Goal: Transaction & Acquisition: Purchase product/service

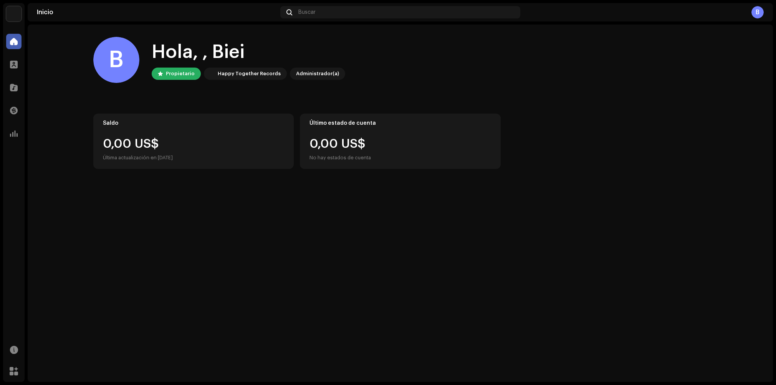
click at [12, 14] on img at bounding box center [13, 13] width 15 height 15
click at [113, 17] on button at bounding box center [111, 17] width 9 height 9
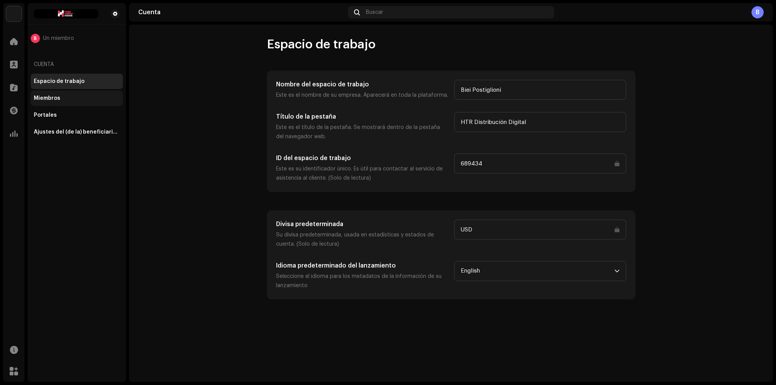
click at [57, 101] on div "Miembros" at bounding box center [47, 98] width 26 height 6
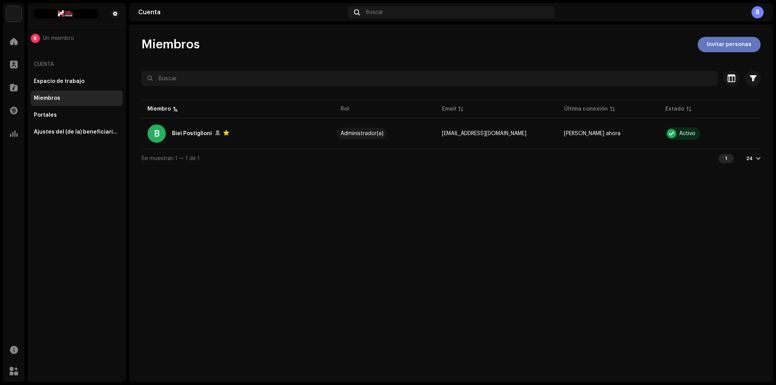
click at [717, 44] on span "Invitar personas" at bounding box center [729, 44] width 45 height 15
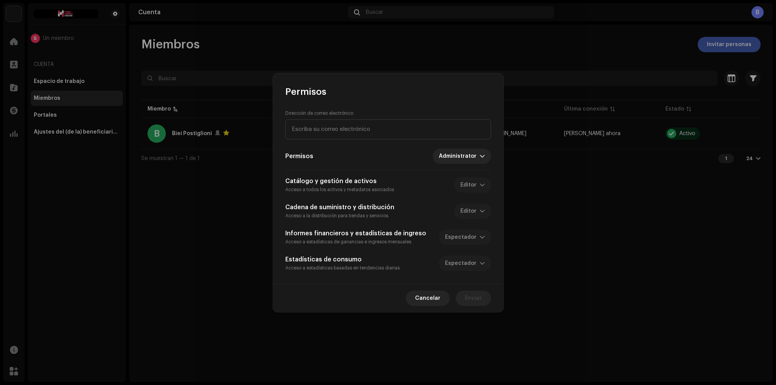
drag, startPoint x: 339, startPoint y: 136, endPoint x: 336, endPoint y: 117, distance: 18.6
click at [339, 136] on input "email" at bounding box center [388, 129] width 206 height 20
click at [308, 134] on input "email" at bounding box center [388, 129] width 206 height 20
type input "bieiposti123@gmail.com"
click at [467, 299] on span "Enviar" at bounding box center [473, 298] width 17 height 15
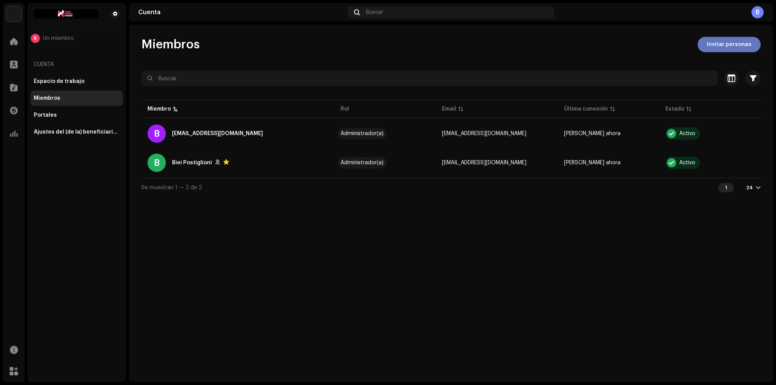
click at [744, 48] on span "Invitar personas" at bounding box center [729, 44] width 45 height 15
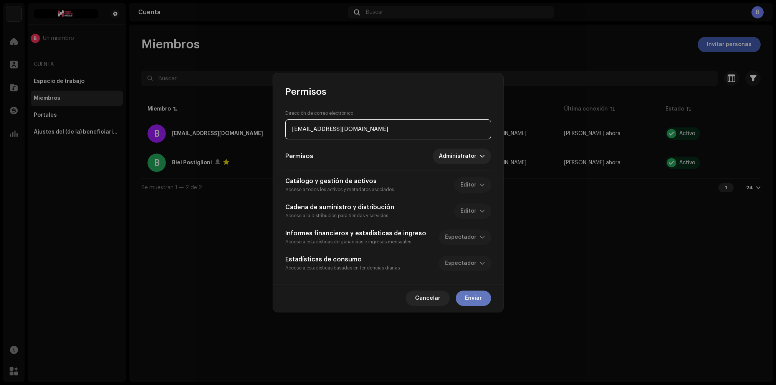
type input "anel@happytogether-records.com"
click at [487, 297] on button "Enviar" at bounding box center [473, 298] width 35 height 15
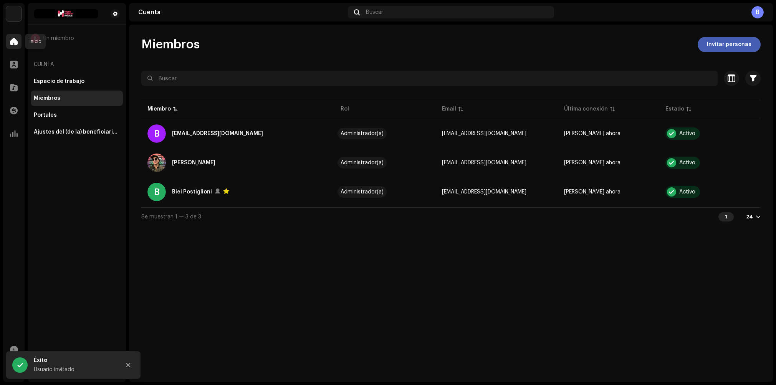
click at [18, 36] on div at bounding box center [13, 41] width 15 height 15
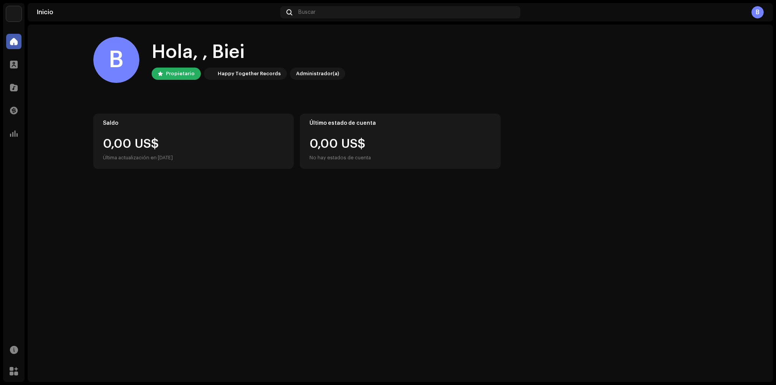
click at [762, 12] on div "B" at bounding box center [758, 12] width 12 height 12
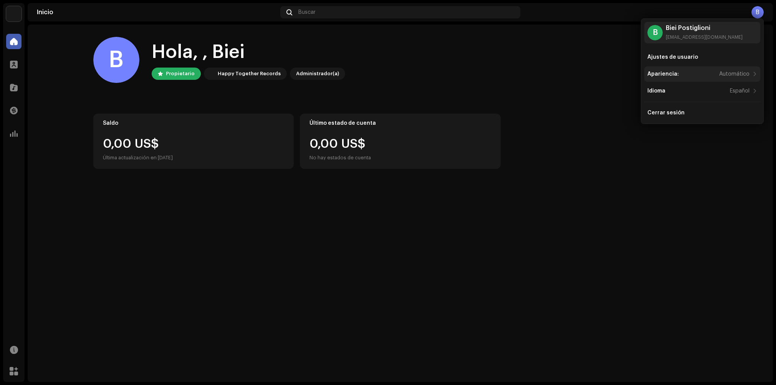
click at [674, 75] on div "Apariencia:" at bounding box center [663, 74] width 31 height 6
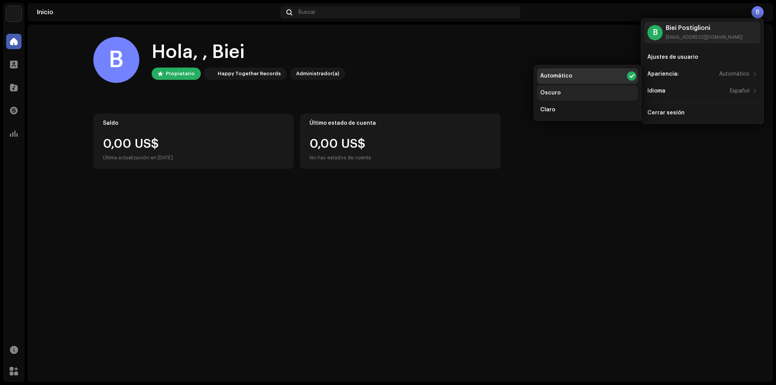
click at [565, 92] on div "Oscuro" at bounding box center [587, 92] width 101 height 15
click at [553, 107] on div "Claro" at bounding box center [587, 109] width 101 height 15
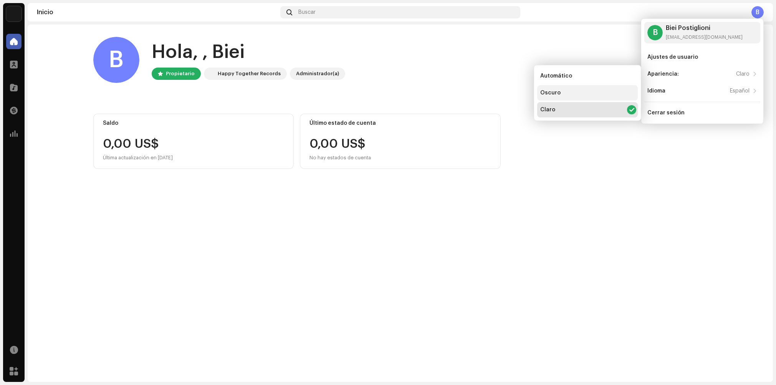
click at [553, 96] on div "Oscuro" at bounding box center [550, 93] width 20 height 6
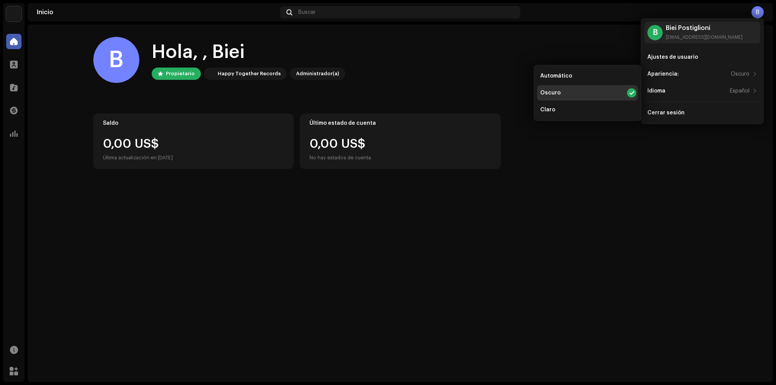
click at [758, 13] on div "B" at bounding box center [758, 12] width 12 height 12
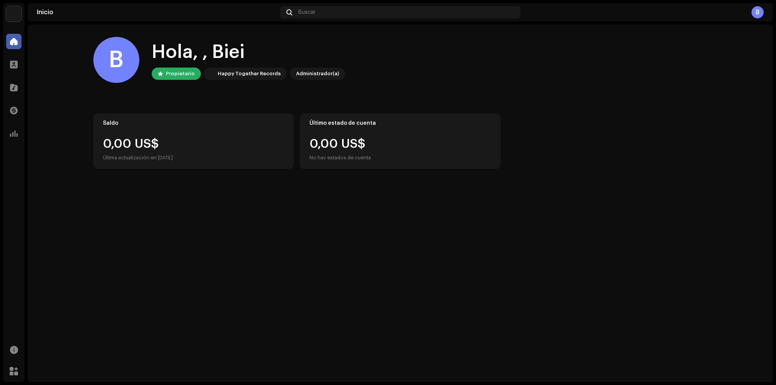
click at [758, 13] on div "B" at bounding box center [758, 12] width 12 height 12
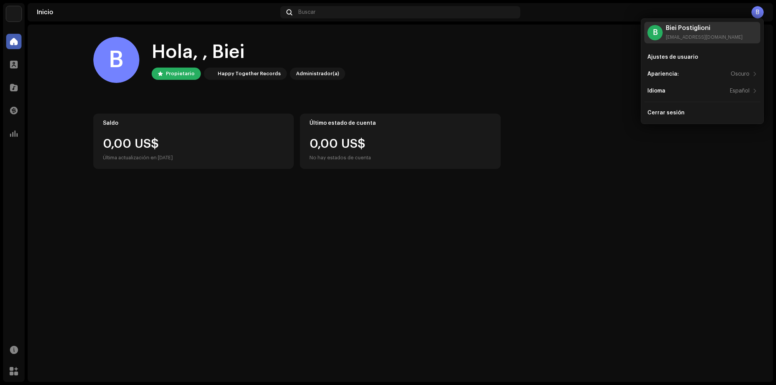
click at [654, 33] on div "B" at bounding box center [655, 32] width 15 height 15
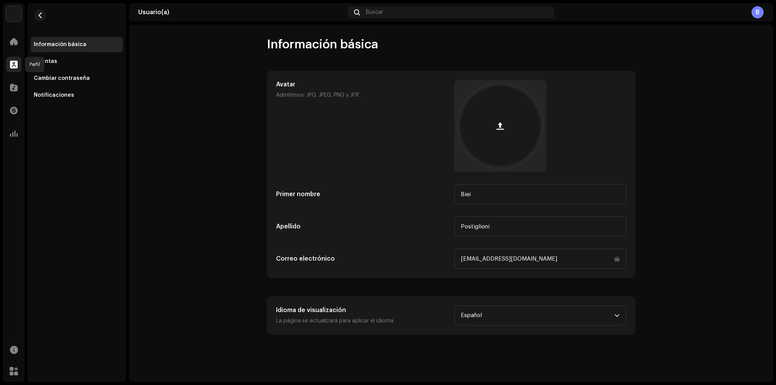
click at [12, 64] on span at bounding box center [14, 64] width 8 height 6
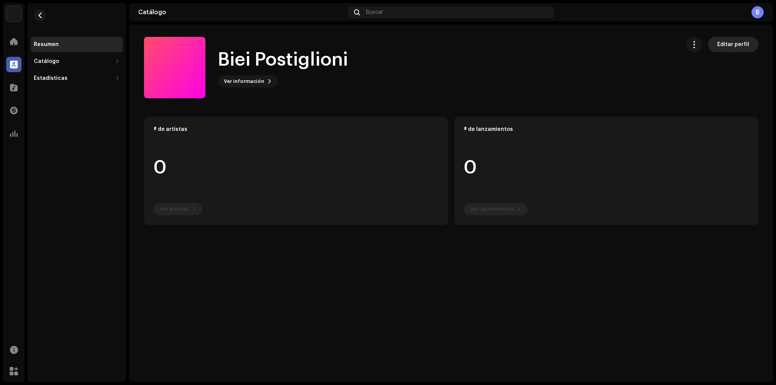
click at [747, 45] on span "Editar perfil" at bounding box center [733, 44] width 32 height 15
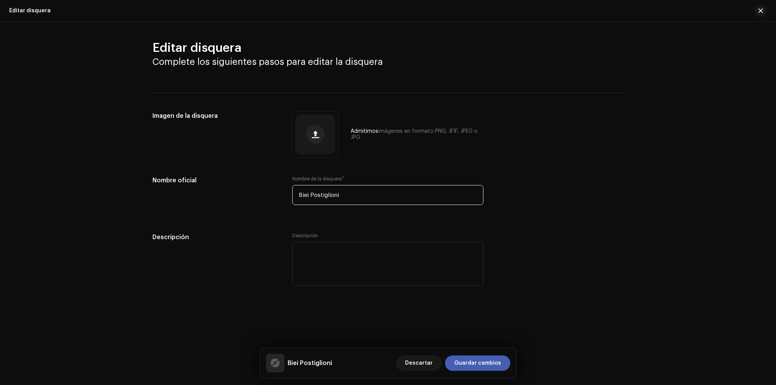
click at [337, 199] on input "Biei Postiglioni" at bounding box center [387, 195] width 191 height 20
type input "Happy Together Records"
click at [321, 137] on button "button" at bounding box center [315, 134] width 18 height 18
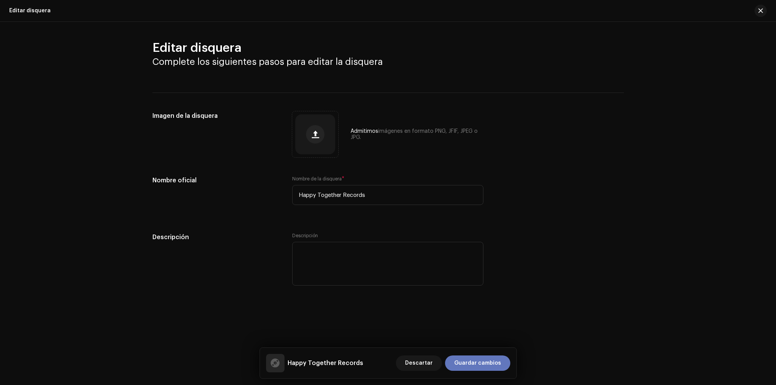
click at [482, 363] on span "Guardar cambios" at bounding box center [477, 363] width 47 height 15
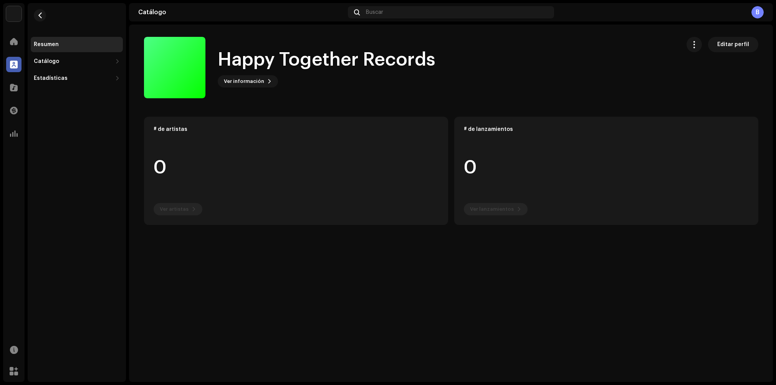
click at [5, 38] on div "Inicio" at bounding box center [14, 42] width 22 height 22
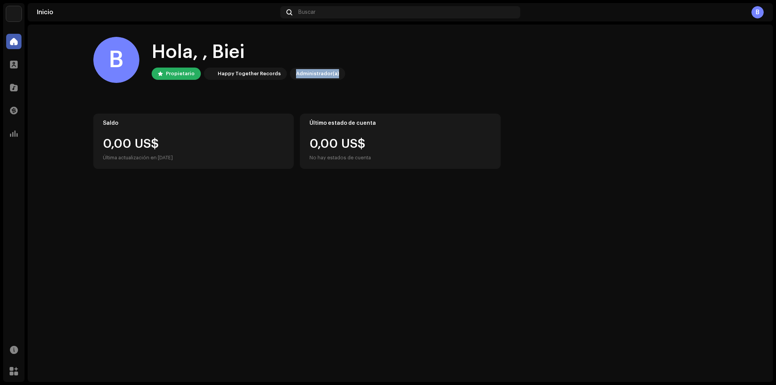
click at [393, 69] on div "B Hola, , Biei Propietario Happy Together Records Administrador(a)" at bounding box center [400, 60] width 614 height 46
click at [17, 90] on span at bounding box center [14, 87] width 8 height 6
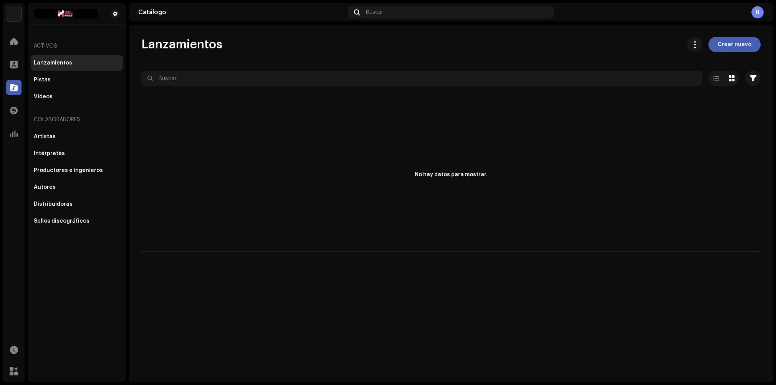
click at [61, 63] on div "Lanzamientos" at bounding box center [53, 63] width 38 height 6
click at [734, 42] on span "Crear nuevo" at bounding box center [735, 44] width 34 height 15
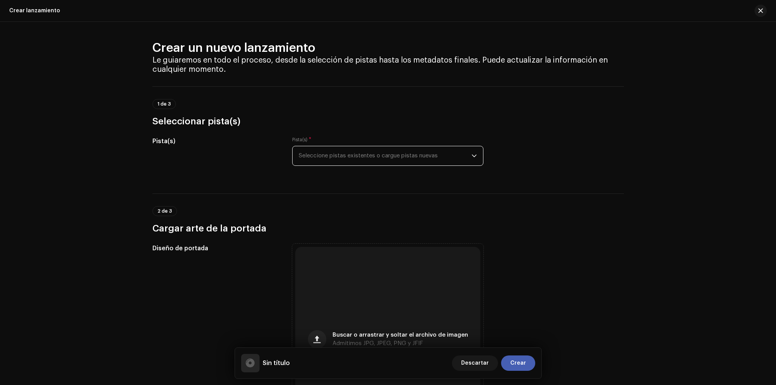
click at [351, 156] on span "Seleccione pistas existentes o cargue pistas nuevas" at bounding box center [385, 155] width 173 height 19
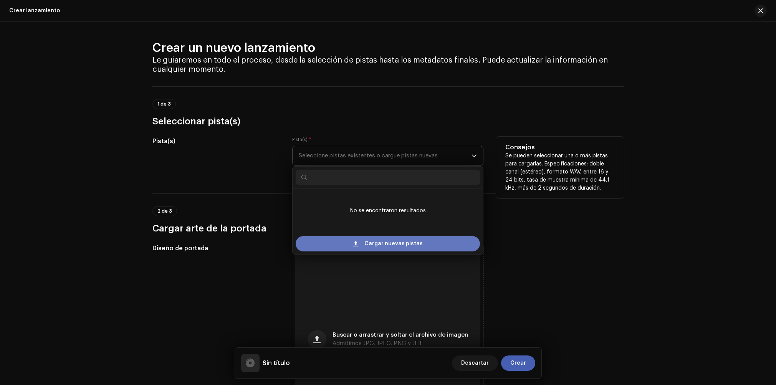
click at [365, 244] on div "Cargar nuevas pistas" at bounding box center [388, 243] width 184 height 15
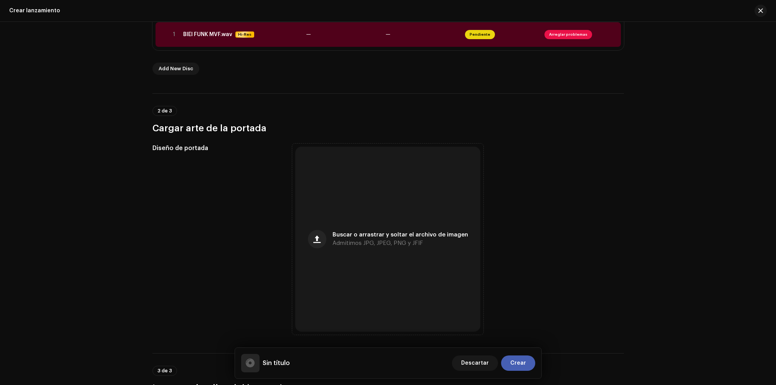
scroll to position [205, 0]
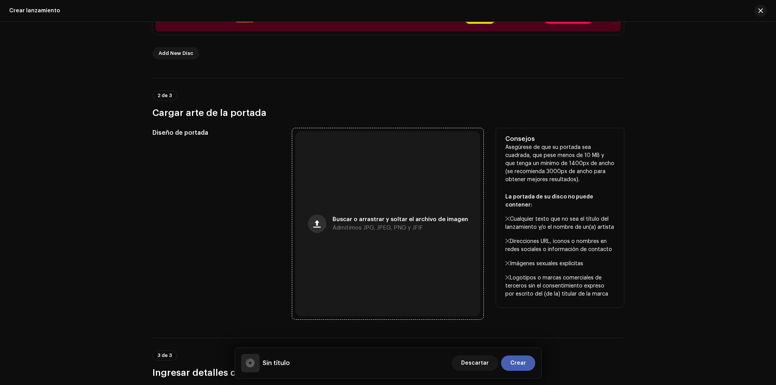
click at [319, 229] on button "button" at bounding box center [317, 224] width 18 height 18
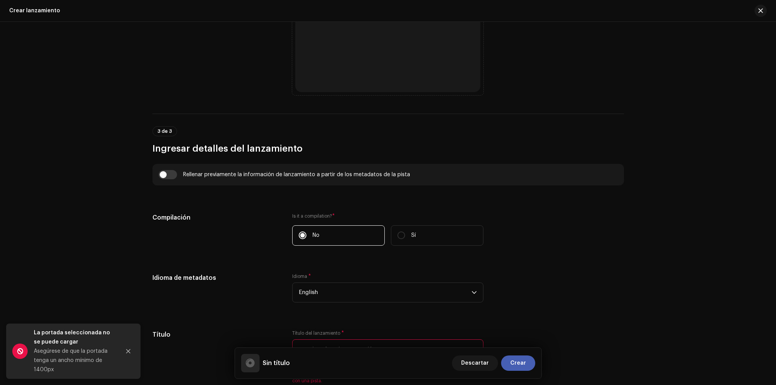
scroll to position [517, 0]
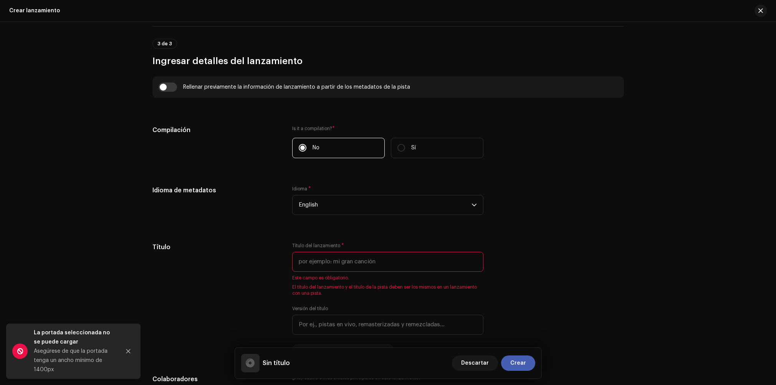
click at [335, 217] on div "Idioma * English" at bounding box center [387, 205] width 191 height 38
click at [332, 206] on span "English" at bounding box center [385, 204] width 173 height 19
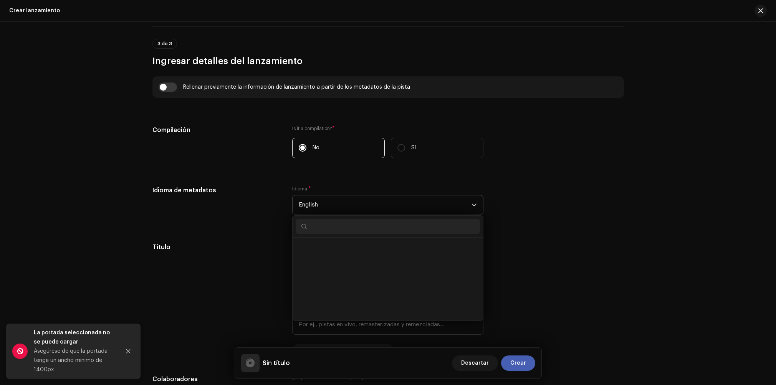
scroll to position [710, 0]
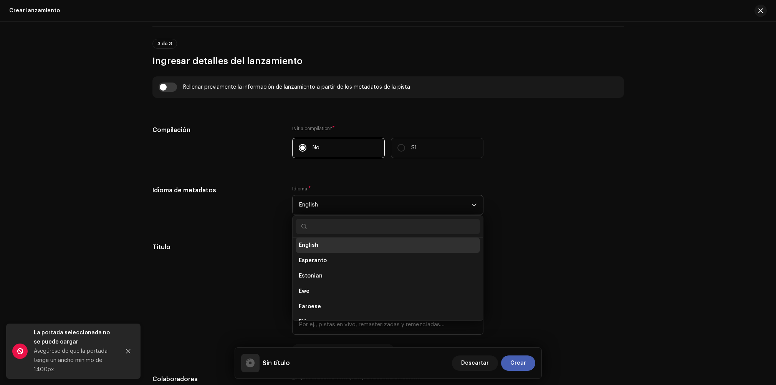
click at [319, 232] on input "text" at bounding box center [388, 226] width 184 height 15
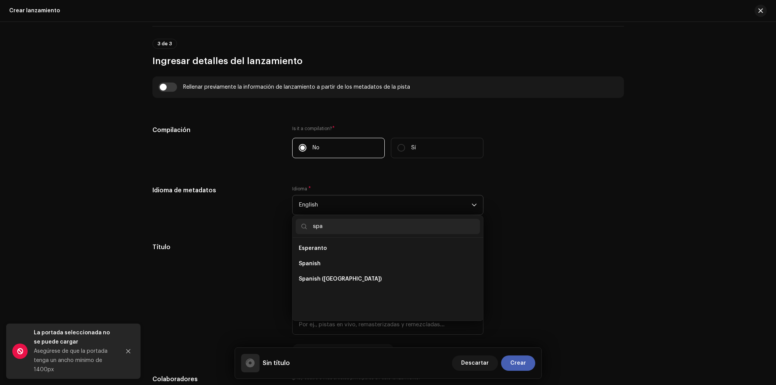
scroll to position [0, 0]
type input "spa"
click at [364, 260] on li "Spanish ([GEOGRAPHIC_DATA])" at bounding box center [388, 263] width 184 height 15
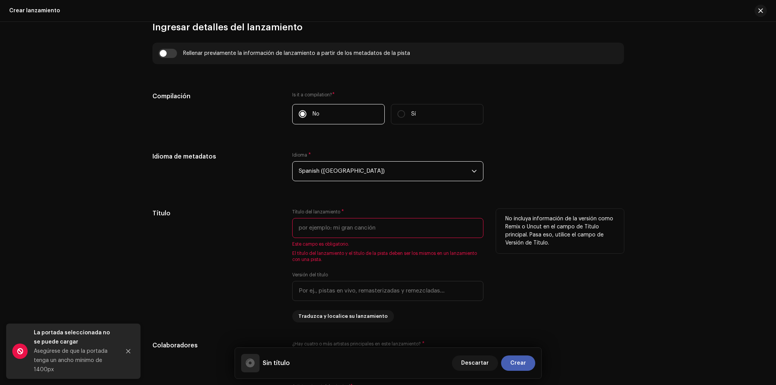
scroll to position [552, 0]
click at [338, 218] on input "text" at bounding box center [387, 227] width 191 height 20
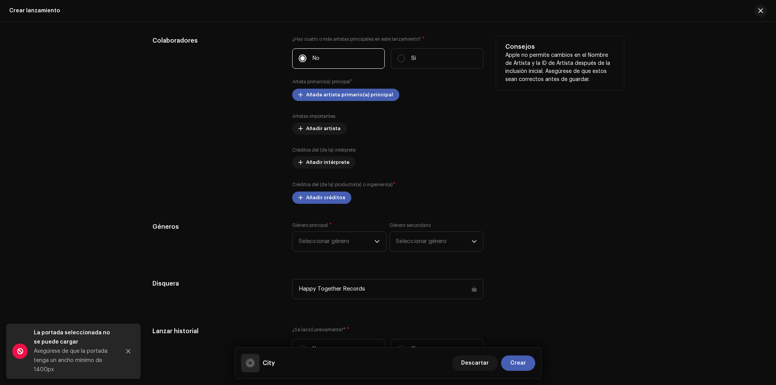
scroll to position [773, 0]
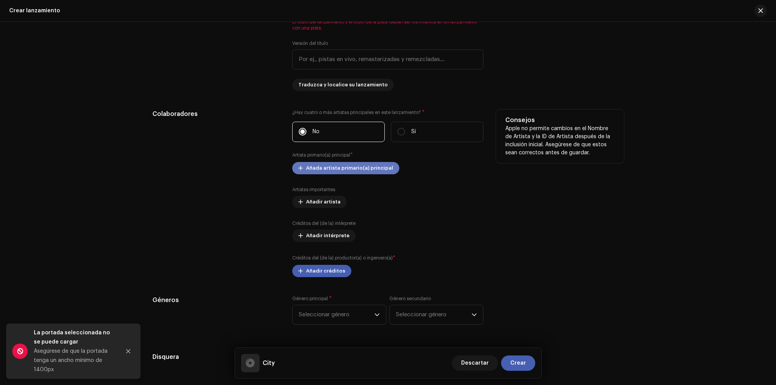
type input "City"
click at [346, 167] on span "Añada artista primario(a) principal" at bounding box center [349, 168] width 87 height 15
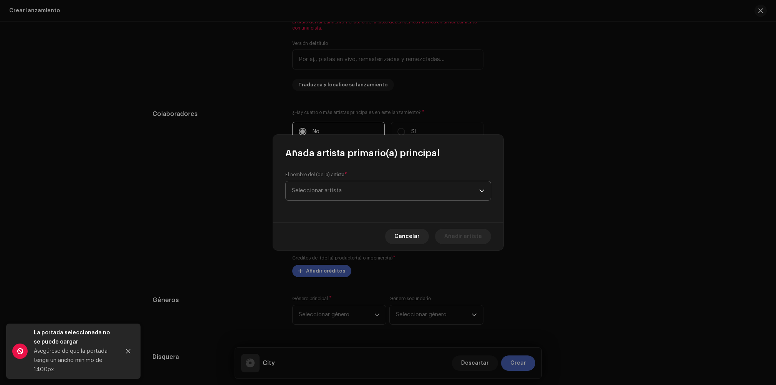
click at [325, 192] on span "Seleccionar artista" at bounding box center [317, 191] width 50 height 6
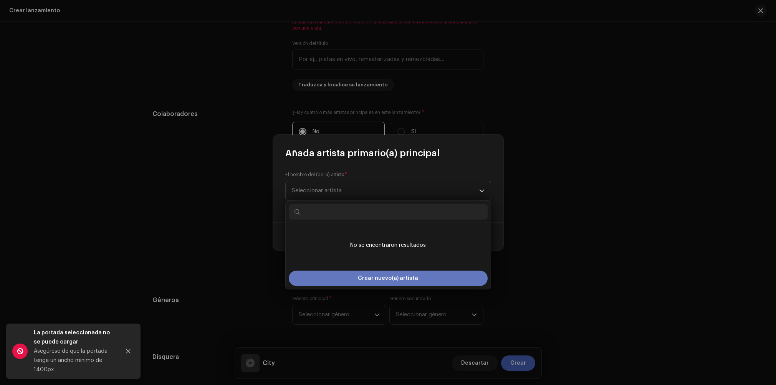
click at [367, 279] on span "Crear nuevo(a) artista" at bounding box center [388, 278] width 60 height 15
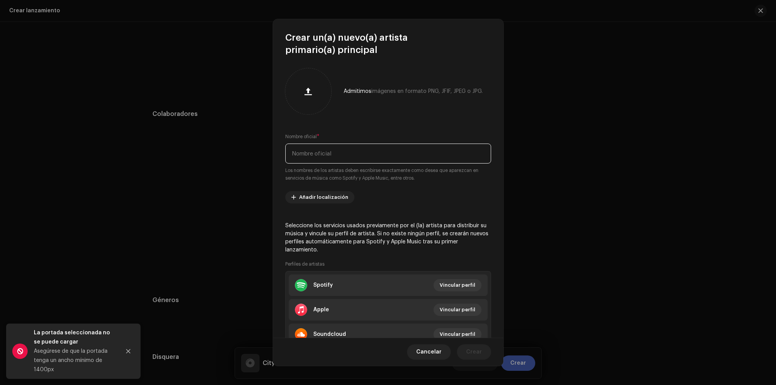
click at [317, 156] on input "text" at bounding box center [388, 154] width 206 height 20
paste input "[URL][DOMAIN_NAME]"
type input "Biei Postiglioni"
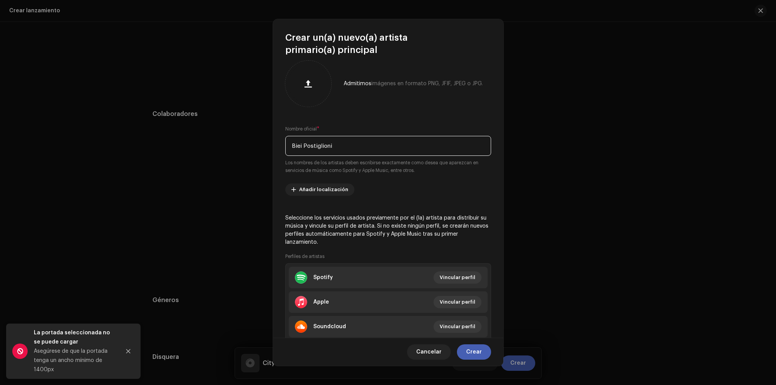
scroll to position [8, 0]
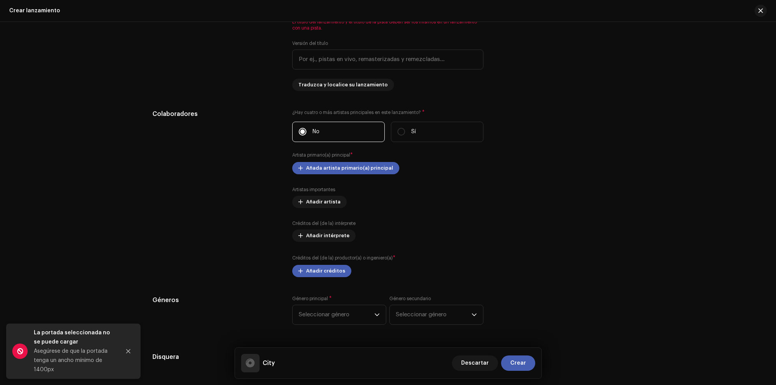
click at [197, 351] on div "Crear un(a) nuevo(a) artista primario(a) principal Admitimos imágenes en format…" at bounding box center [388, 192] width 776 height 385
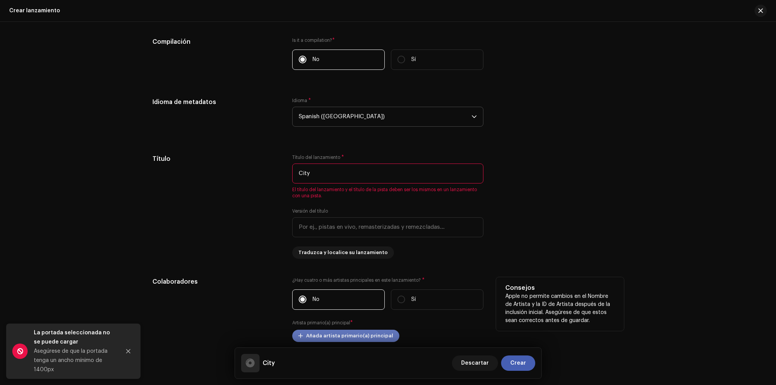
scroll to position [238, 0]
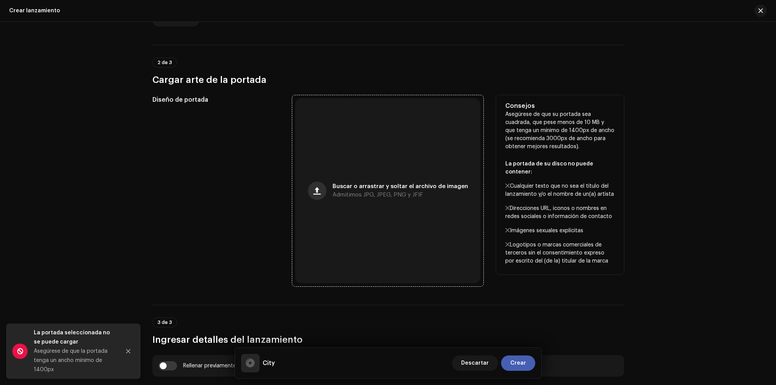
click at [316, 191] on span "button" at bounding box center [316, 191] width 7 height 6
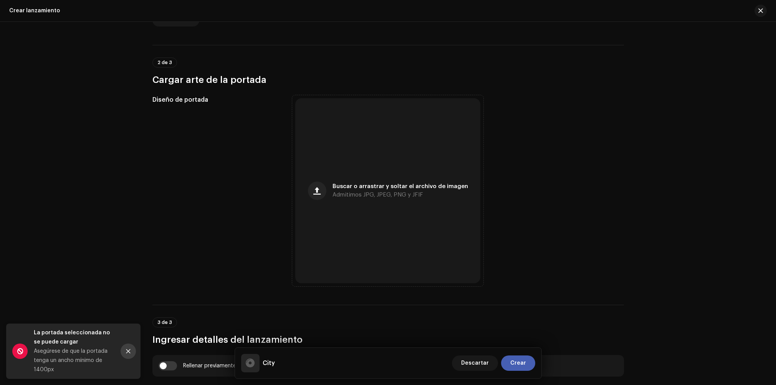
click at [128, 353] on icon "Close" at bounding box center [128, 351] width 5 height 5
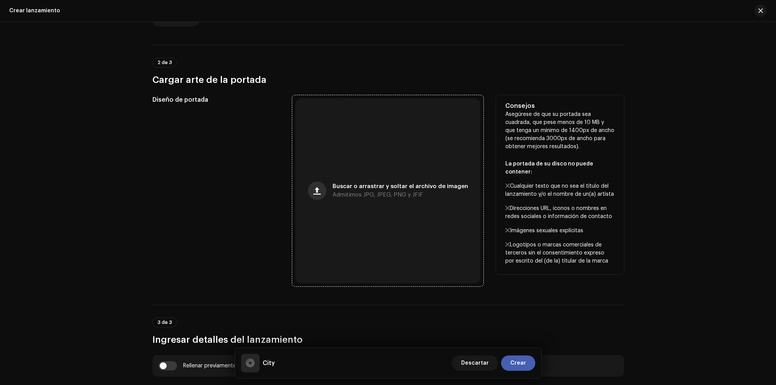
click at [320, 190] on span "button" at bounding box center [316, 191] width 7 height 6
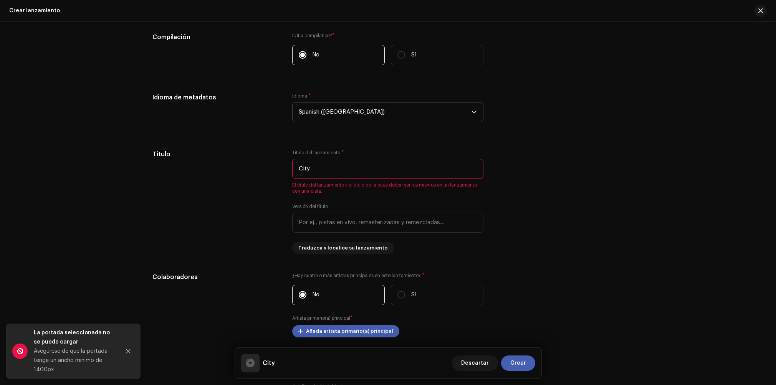
scroll to position [627, 0]
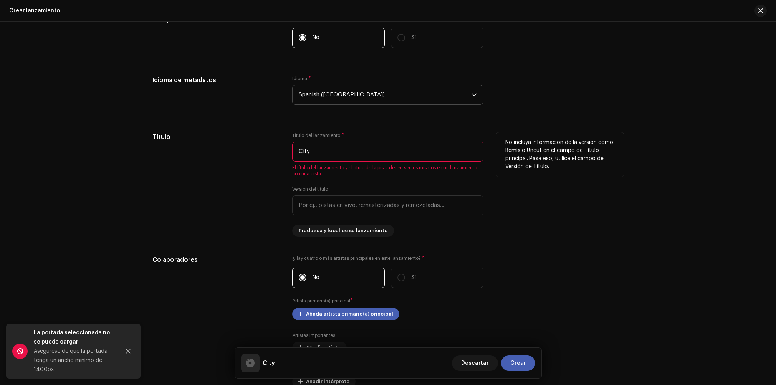
drag, startPoint x: 344, startPoint y: 155, endPoint x: 251, endPoint y: 161, distance: 92.8
click at [251, 161] on div "Título Título del lanzamiento * City El título del lanzamiento y el título de l…" at bounding box center [388, 184] width 472 height 104
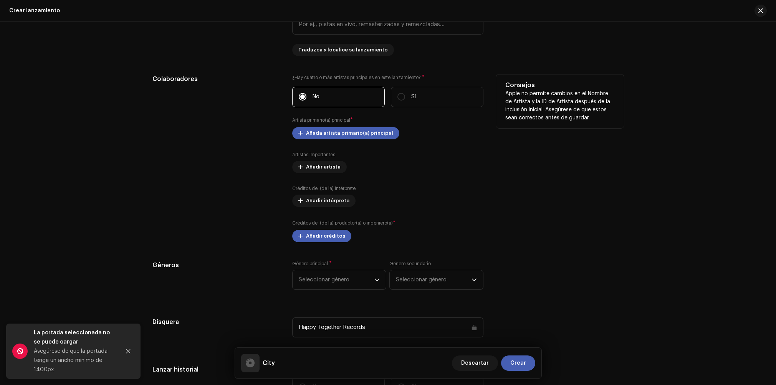
scroll to position [810, 0]
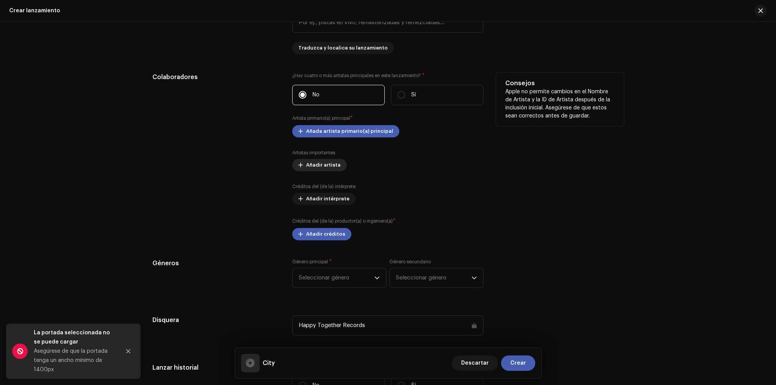
click at [322, 165] on span "Añadir artista" at bounding box center [323, 164] width 35 height 15
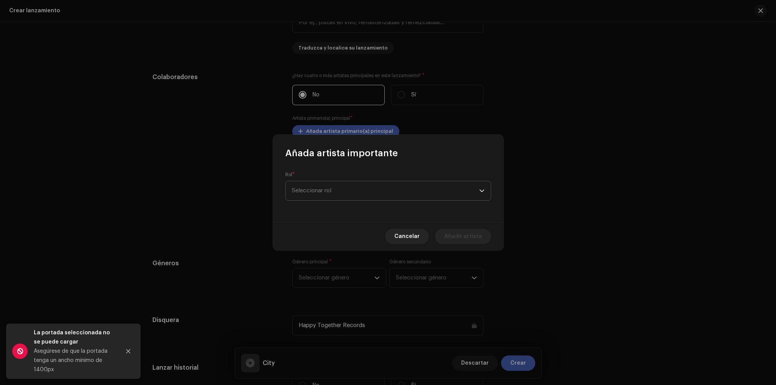
click at [316, 189] on span "Seleccionar rol" at bounding box center [385, 190] width 187 height 19
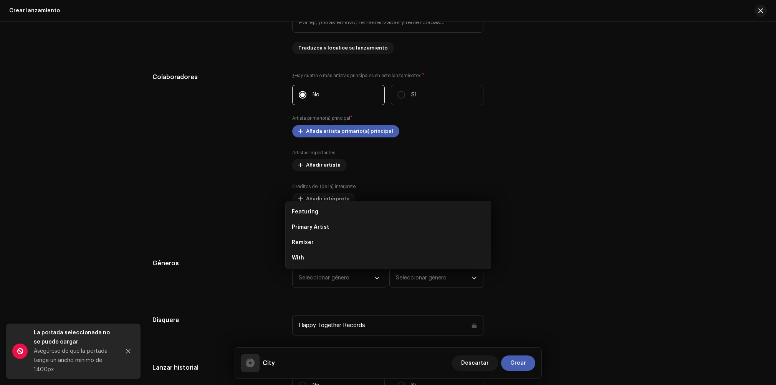
click at [368, 126] on div "Añada artista importante Rol * Seleccionar rol Cancelar Añadir artista" at bounding box center [388, 192] width 776 height 385
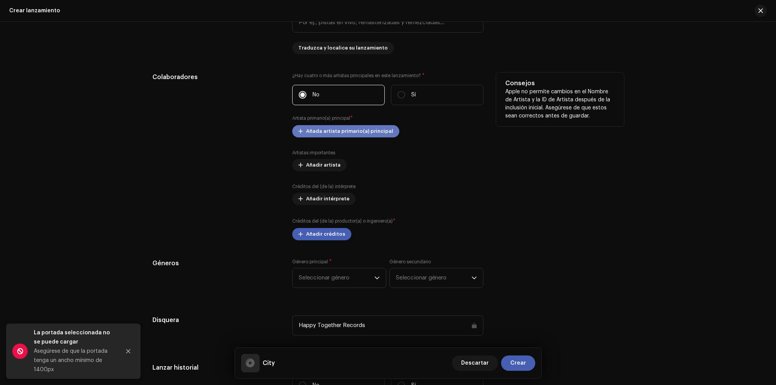
click at [334, 136] on span "Añada artista primario(a) principal" at bounding box center [349, 131] width 87 height 15
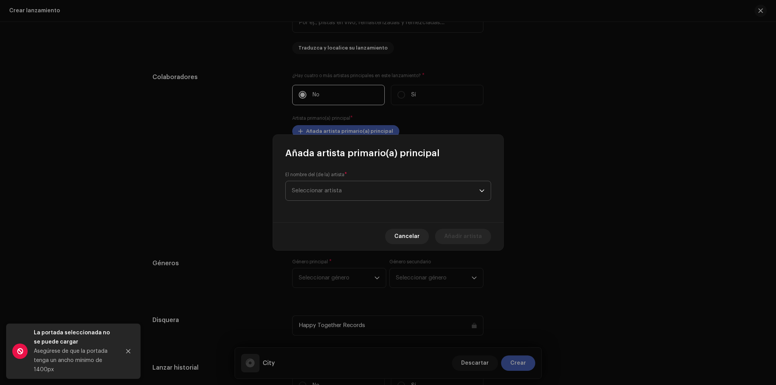
click at [320, 185] on span "Seleccionar artista" at bounding box center [385, 190] width 187 height 19
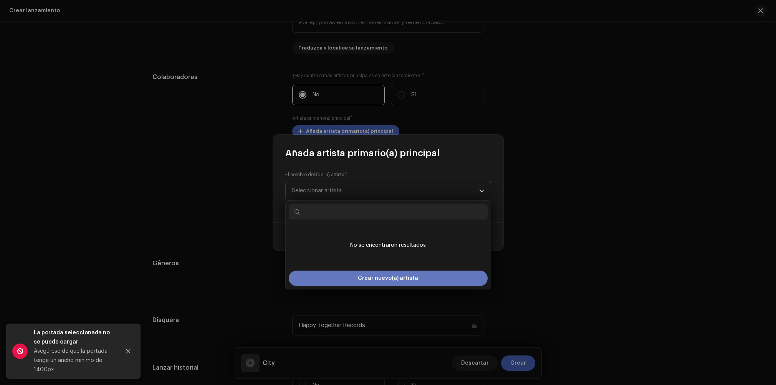
click at [359, 278] on div "Crear nuevo(a) artista" at bounding box center [388, 278] width 199 height 15
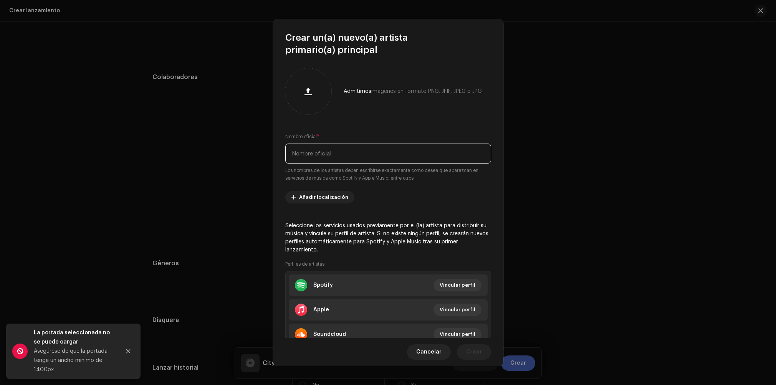
click at [304, 157] on input "text" at bounding box center [388, 154] width 206 height 20
type input "Biei Postiglioni"
click at [308, 96] on button "button" at bounding box center [308, 91] width 18 height 18
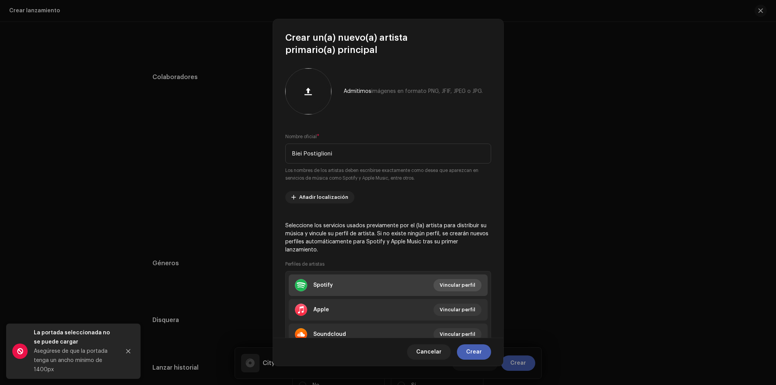
click at [456, 288] on span "Vincular perfil" at bounding box center [458, 285] width 36 height 15
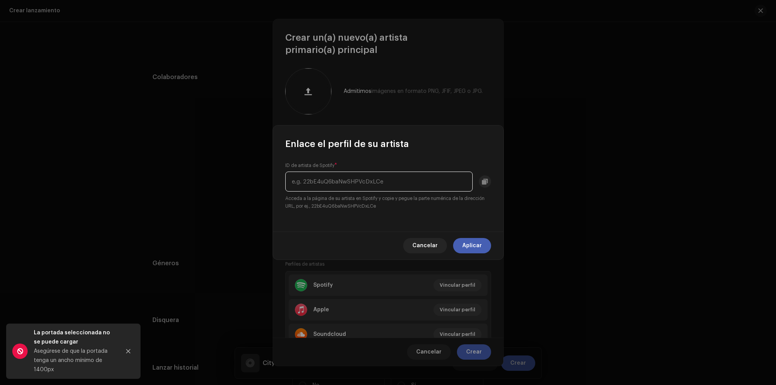
click at [381, 184] on input "text" at bounding box center [378, 182] width 187 height 20
paste input "[URL][DOMAIN_NAME]"
drag, startPoint x: 379, startPoint y: 183, endPoint x: 560, endPoint y: 183, distance: 181.3
click at [560, 183] on div "Enlace el perfil de su artista ID de artista de Spotify * [URL][DOMAIN_NAME] Ac…" at bounding box center [388, 192] width 776 height 385
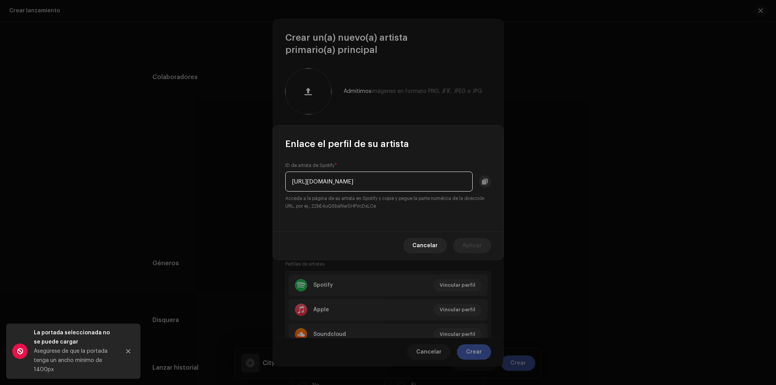
scroll to position [0, 0]
drag, startPoint x: 377, startPoint y: 180, endPoint x: 189, endPoint y: 179, distance: 188.2
click at [189, 179] on div "Enlace el perfil de su artista ID de artista de Spotify * [URL][DOMAIN_NAME] Ac…" at bounding box center [388, 192] width 776 height 385
type input "0yDn9vO57UEB0t3kSluV7Q"
click at [477, 242] on span "Aplicar" at bounding box center [472, 245] width 20 height 15
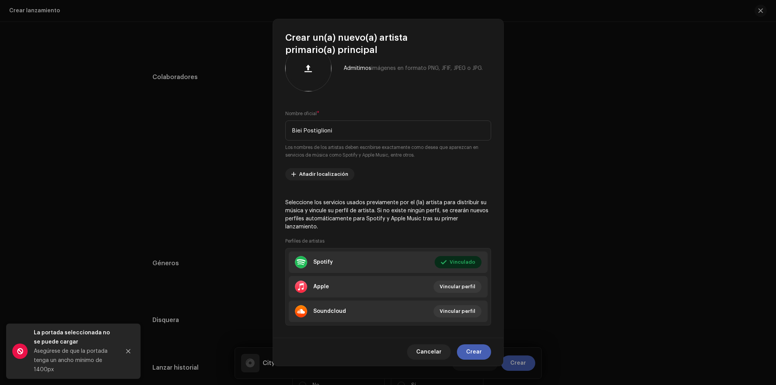
scroll to position [32, 0]
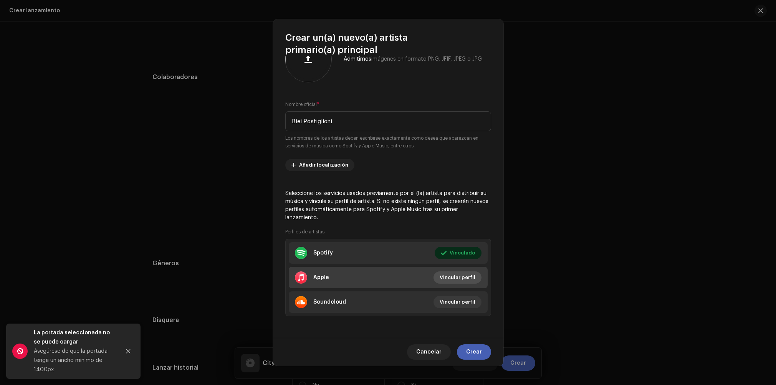
click at [453, 277] on span "Vincular perfil" at bounding box center [458, 277] width 36 height 15
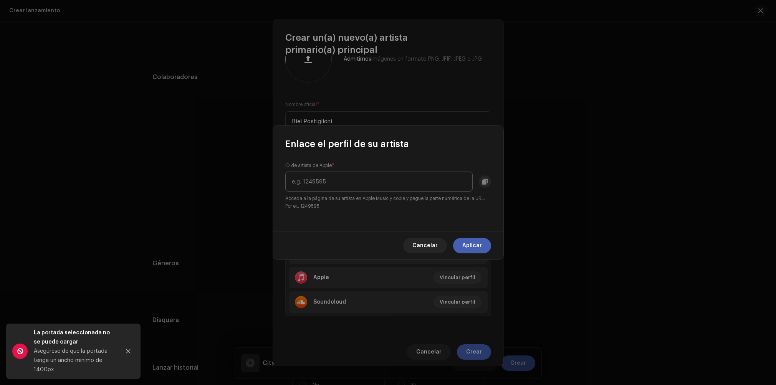
click at [403, 180] on input "text" at bounding box center [378, 182] width 187 height 20
drag, startPoint x: 427, startPoint y: 183, endPoint x: 416, endPoint y: 183, distance: 11.9
click at [416, 183] on input "[URL][DOMAIN_NAME][PERSON_NAME]" at bounding box center [378, 182] width 187 height 20
click at [423, 182] on input "[URL][DOMAIN_NAME][PERSON_NAME]" at bounding box center [378, 182] width 187 height 20
drag, startPoint x: 425, startPoint y: 182, endPoint x: 242, endPoint y: 177, distance: 182.9
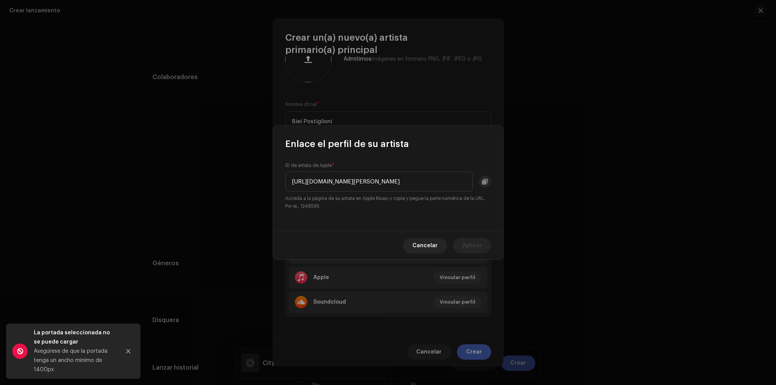
click at [243, 177] on div "Enlace el perfil de su artista ID de artista de Apple * [URL][DOMAIN_NAME][PERS…" at bounding box center [388, 192] width 776 height 385
type input "1711656025"
click at [473, 248] on span "Aplicar" at bounding box center [472, 245] width 20 height 15
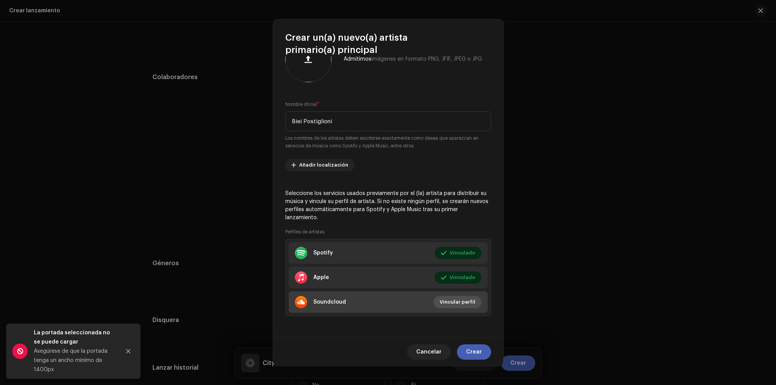
click at [446, 299] on span "Vincular perfil" at bounding box center [458, 302] width 36 height 15
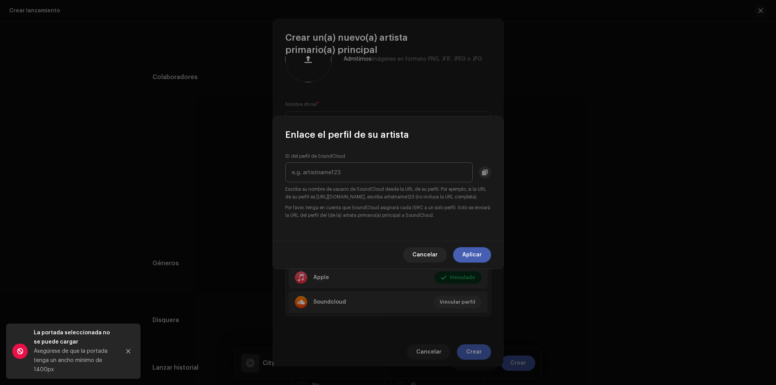
click at [344, 173] on input "text" at bounding box center [378, 172] width 187 height 20
drag, startPoint x: 326, startPoint y: 168, endPoint x: 608, endPoint y: 176, distance: 282.4
click at [608, 176] on div "Enlace el perfil de su artista ID del perfil de SoundCloud [URL][DOMAIN_NAME] E…" at bounding box center [388, 192] width 776 height 385
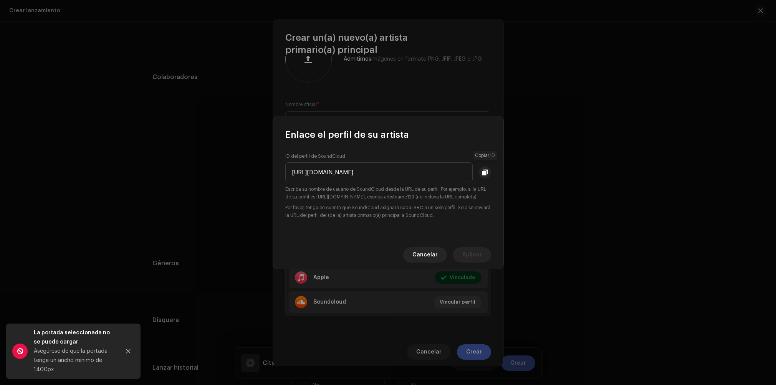
click at [486, 171] on div "[URL][DOMAIN_NAME]" at bounding box center [388, 172] width 206 height 20
drag, startPoint x: 358, startPoint y: 168, endPoint x: 233, endPoint y: 169, distance: 125.2
click at [233, 169] on div "Enlace el perfil de su artista ID del perfil de SoundCloud [URL][DOMAIN_NAME] E…" at bounding box center [388, 192] width 776 height 385
type input "bieipostiglioni"
click at [469, 258] on span "Aplicar" at bounding box center [472, 254] width 20 height 15
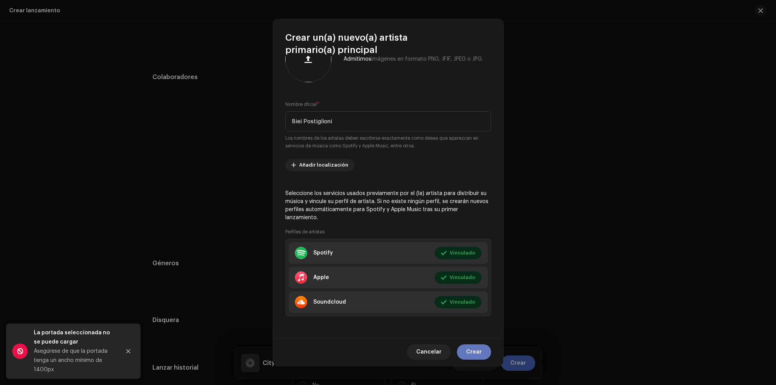
click at [478, 355] on span "Crear" at bounding box center [474, 351] width 16 height 15
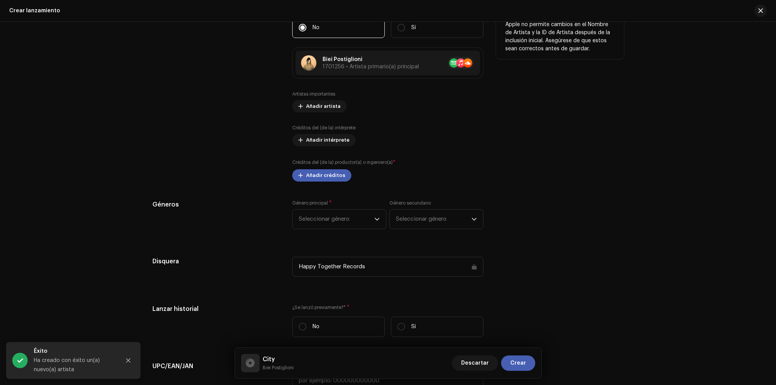
scroll to position [878, 0]
click at [349, 224] on span "Seleccionar género" at bounding box center [337, 218] width 76 height 19
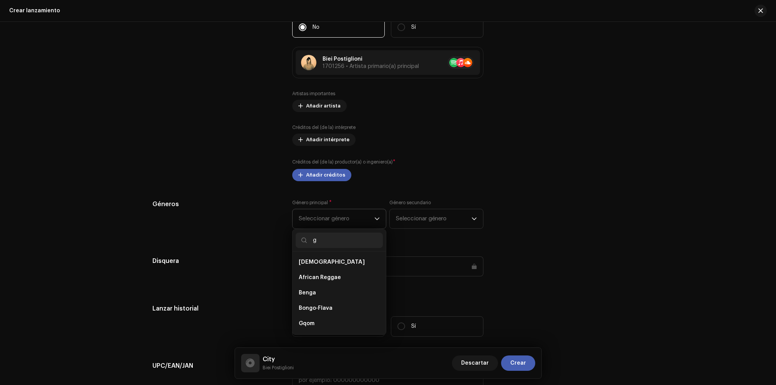
type input "g"
type input "f"
type input "urban"
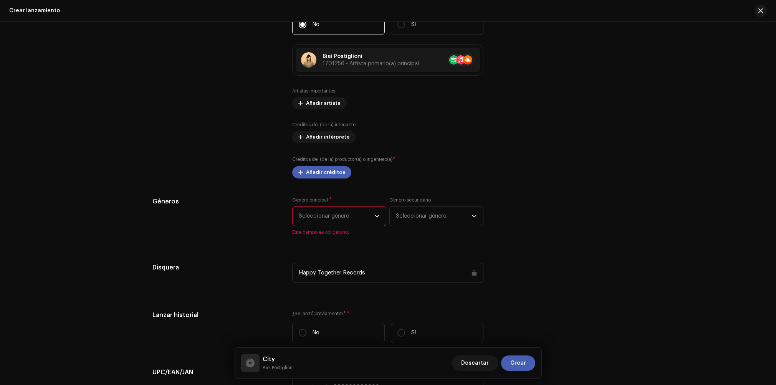
scroll to position [881, 0]
click at [338, 212] on span "Seleccionar género" at bounding box center [337, 215] width 76 height 19
click at [324, 238] on input "west" at bounding box center [339, 237] width 87 height 15
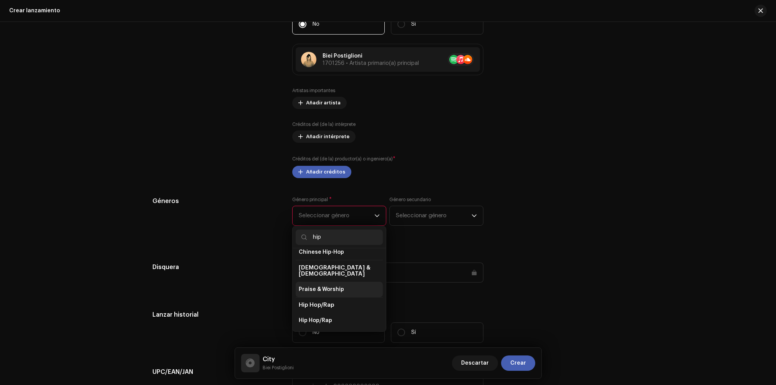
scroll to position [25, 0]
type input "hip"
click at [327, 314] on span "Hip Hop/Rap" at bounding box center [315, 318] width 33 height 8
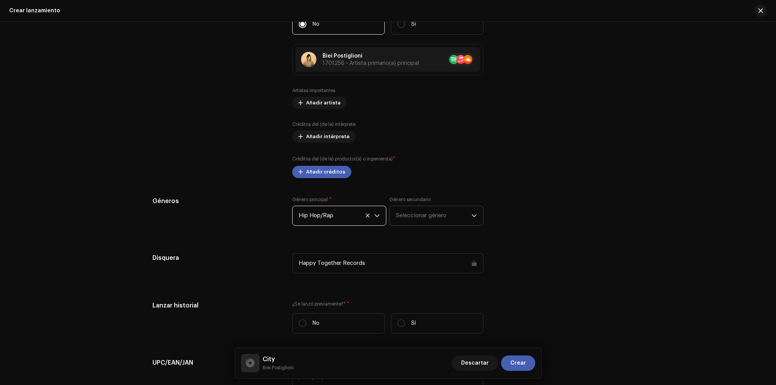
click at [431, 217] on span "Seleccionar género" at bounding box center [434, 215] width 76 height 19
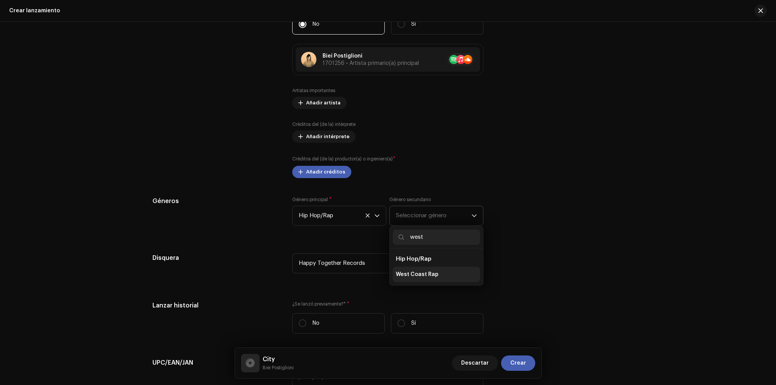
type input "west"
click at [430, 277] on span "West Coast Rap" at bounding box center [417, 275] width 43 height 8
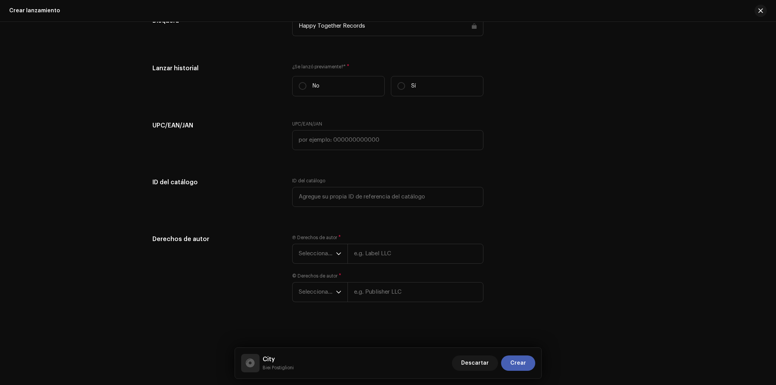
scroll to position [1120, 0]
click at [319, 255] on span "Seleccionar año" at bounding box center [317, 253] width 37 height 19
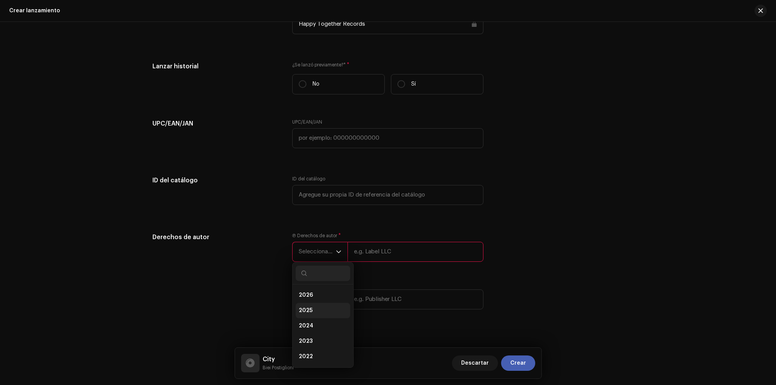
click at [311, 308] on li "2025" at bounding box center [323, 310] width 55 height 15
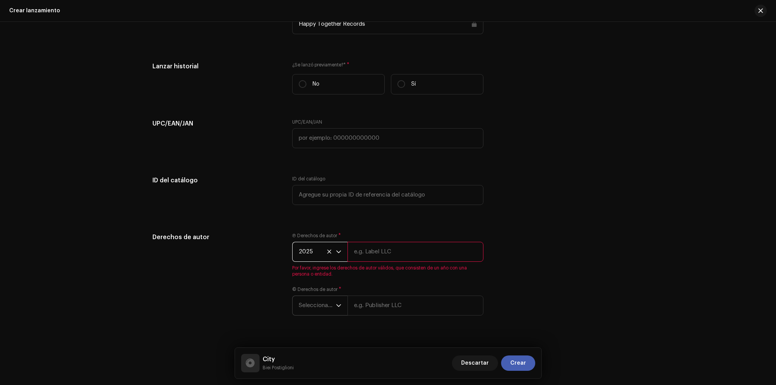
click at [328, 304] on span "Seleccionar año" at bounding box center [317, 305] width 37 height 19
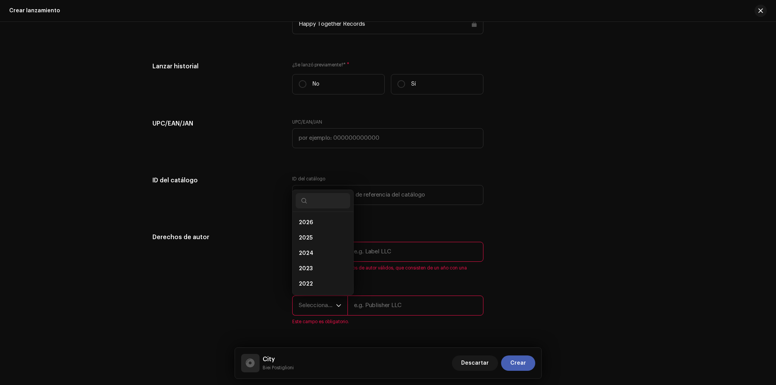
scroll to position [12, 0]
click at [316, 230] on li "2025" at bounding box center [323, 225] width 55 height 15
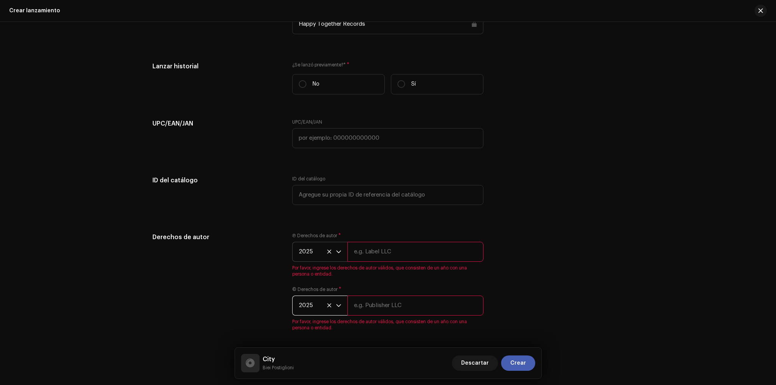
click at [380, 248] on input "text" at bounding box center [416, 252] width 136 height 20
drag, startPoint x: 396, startPoint y: 255, endPoint x: 341, endPoint y: 253, distance: 54.6
click at [341, 253] on div "2025 Gang Records" at bounding box center [387, 252] width 191 height 20
type input "Gang Records"
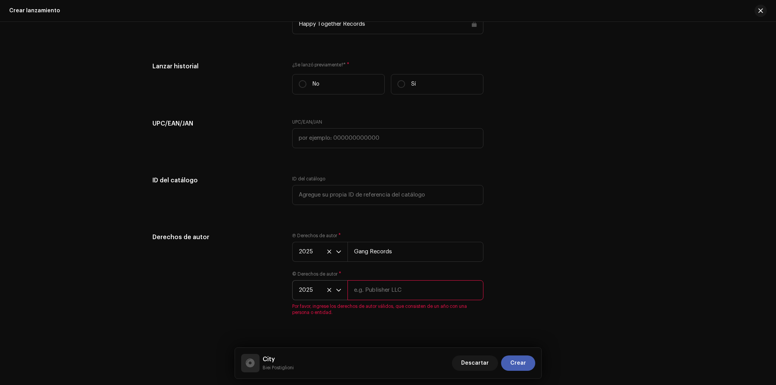
click at [368, 307] on div "© Derechos de autor * 2025 Por favor, ingrese los derechos de autor válidos, qu…" at bounding box center [387, 293] width 191 height 45
paste input "Gang Records"
type input "Gang Records"
click at [503, 244] on div "Derechos de autor Ⓟ Derechos de autor * 2025 Gang Records © Derechos de autor *…" at bounding box center [388, 279] width 472 height 92
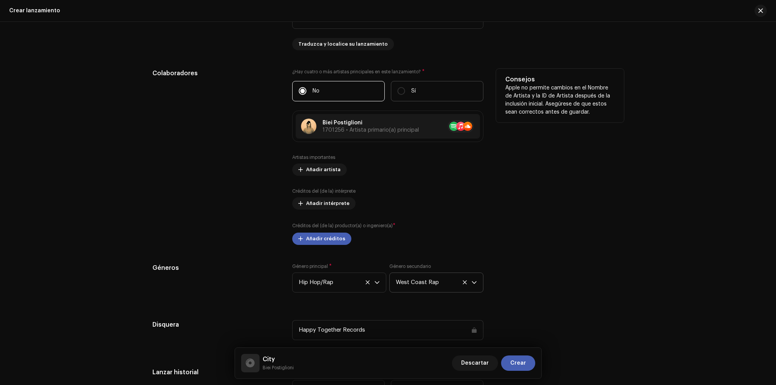
scroll to position [816, 0]
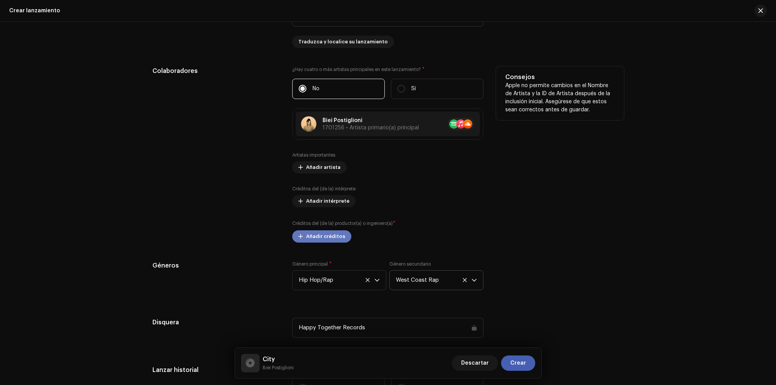
click at [330, 240] on span "Añadir créditos" at bounding box center [325, 236] width 39 height 15
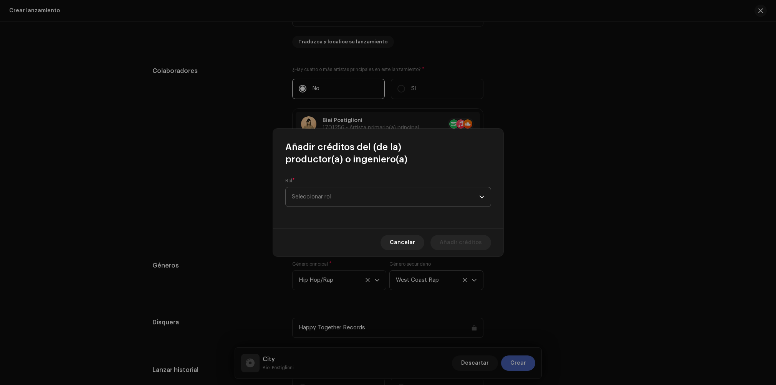
click at [337, 203] on span "Seleccionar rol" at bounding box center [385, 196] width 187 height 19
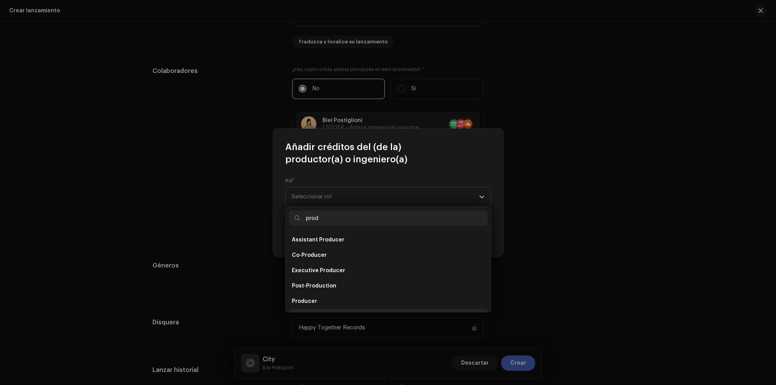
scroll to position [12, 0]
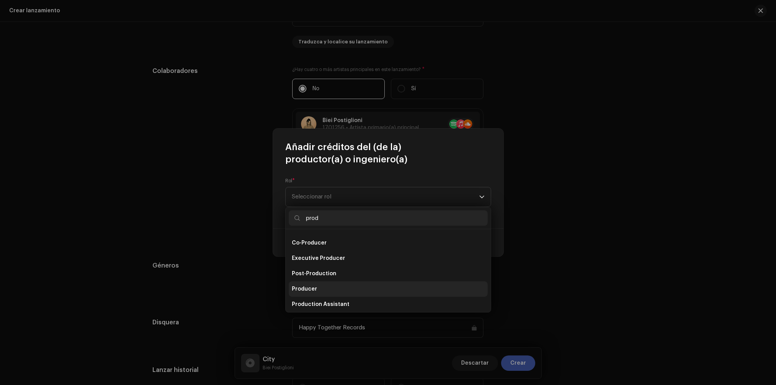
type input "prod"
click at [318, 289] on li "Producer" at bounding box center [388, 289] width 199 height 15
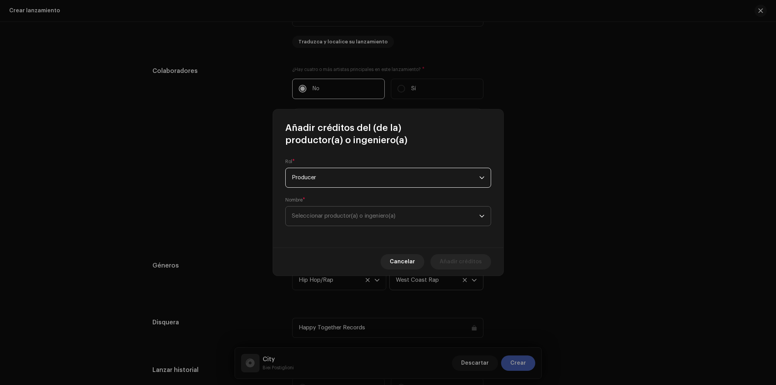
click at [362, 214] on span "Seleccionar productor(a) o ingeniero(a)" at bounding box center [344, 216] width 104 height 6
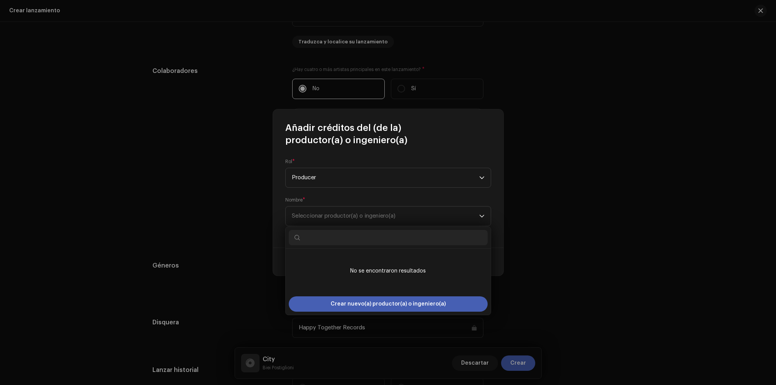
click at [318, 235] on input "text" at bounding box center [388, 237] width 199 height 15
drag, startPoint x: 325, startPoint y: 236, endPoint x: 290, endPoint y: 237, distance: 35.0
click at [290, 237] on input "Tacho" at bounding box center [388, 237] width 199 height 15
type input "Tacho"
click at [373, 304] on span "Crear nuevo(a) productor(a) o ingeniero(a)" at bounding box center [388, 303] width 115 height 15
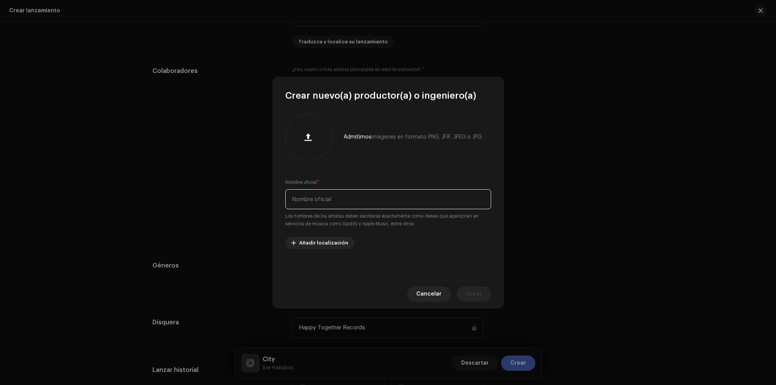
click at [315, 200] on input "text" at bounding box center [388, 199] width 206 height 20
paste input "Tacho"
type input "Tacho"
click at [470, 296] on span "Crear" at bounding box center [474, 294] width 16 height 15
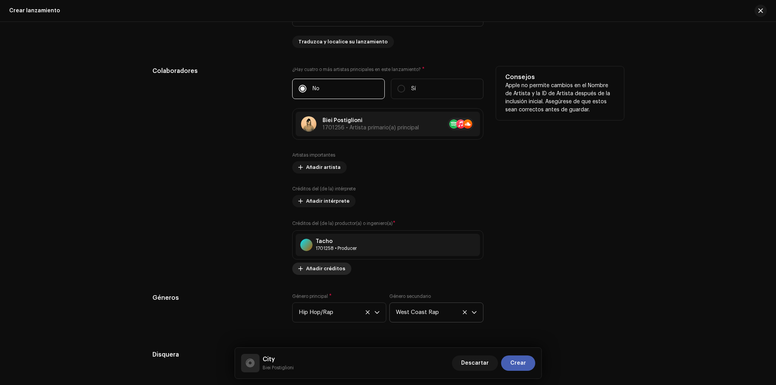
click at [330, 270] on span "Añadir créditos" at bounding box center [325, 268] width 39 height 15
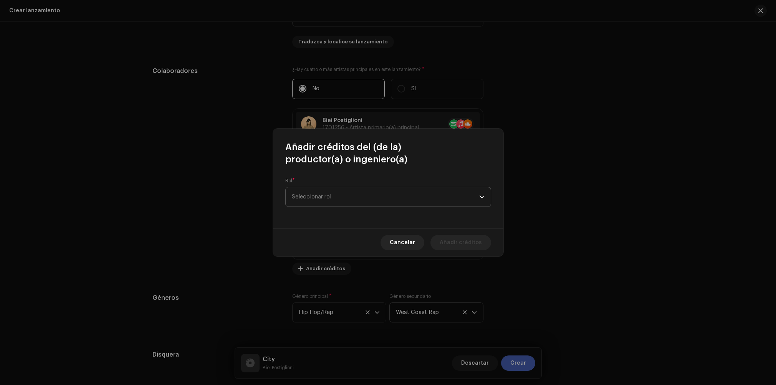
click at [374, 193] on span "Seleccionar rol" at bounding box center [385, 196] width 187 height 19
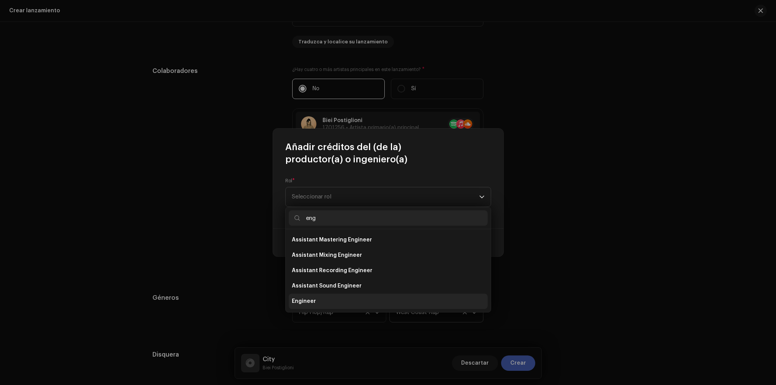
type input "eng"
click at [332, 298] on li "Engineer" at bounding box center [388, 301] width 199 height 15
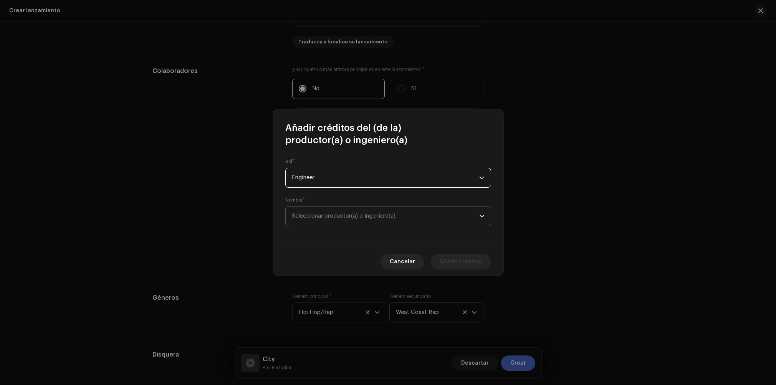
click at [340, 215] on span "Seleccionar productor(a) o ingeniero(a)" at bounding box center [344, 216] width 104 height 6
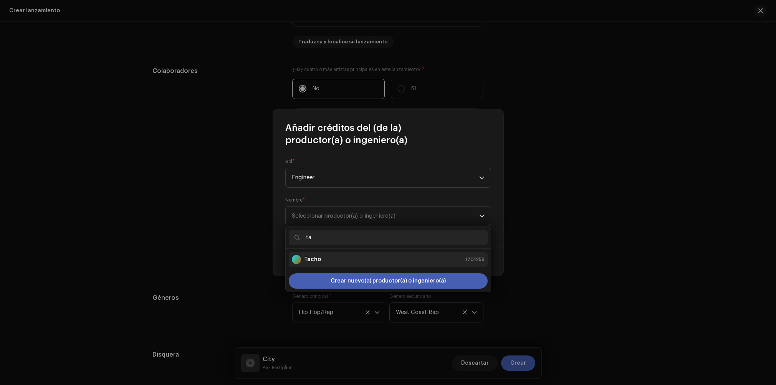
type input "ta"
click at [321, 261] on div "Tacho 1701258" at bounding box center [388, 259] width 193 height 9
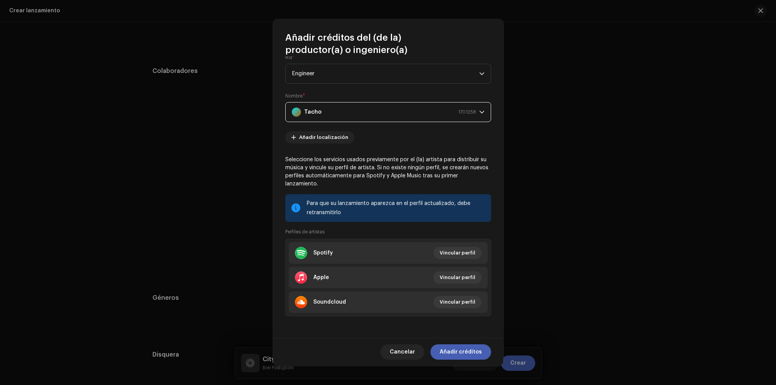
scroll to position [14, 0]
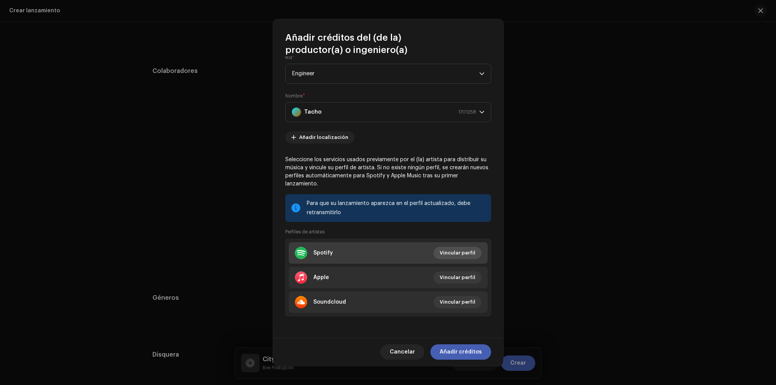
click at [455, 254] on span "Vincular perfil" at bounding box center [458, 252] width 36 height 15
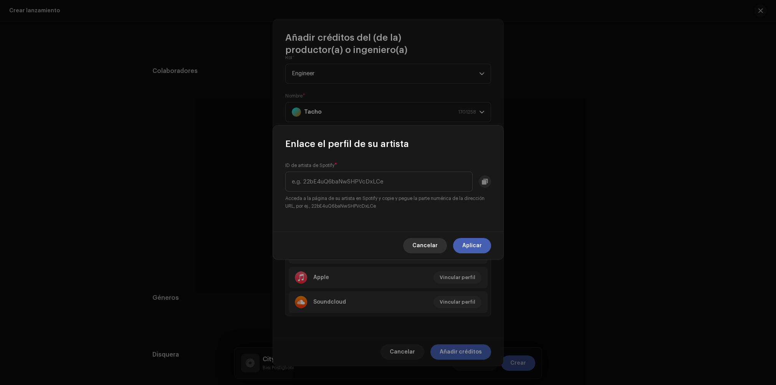
click at [437, 242] on span "Cancelar" at bounding box center [424, 245] width 25 height 15
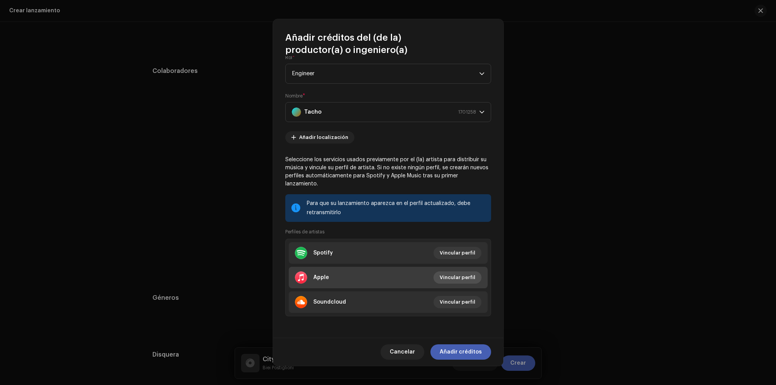
click at [452, 273] on span "Vincular perfil" at bounding box center [458, 277] width 36 height 15
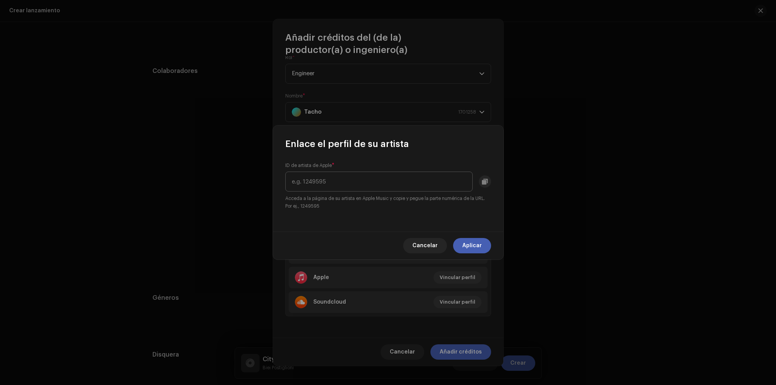
click at [327, 182] on input "text" at bounding box center [378, 182] width 187 height 20
drag, startPoint x: 401, startPoint y: 181, endPoint x: 257, endPoint y: 179, distance: 143.6
click at [257, 179] on div "Enlace el perfil de su artista ID de artista de Apple * [URL][DOMAIN_NAME] Acce…" at bounding box center [388, 192] width 776 height 385
type input "1489539600"
click at [465, 247] on span "Aplicar" at bounding box center [472, 245] width 20 height 15
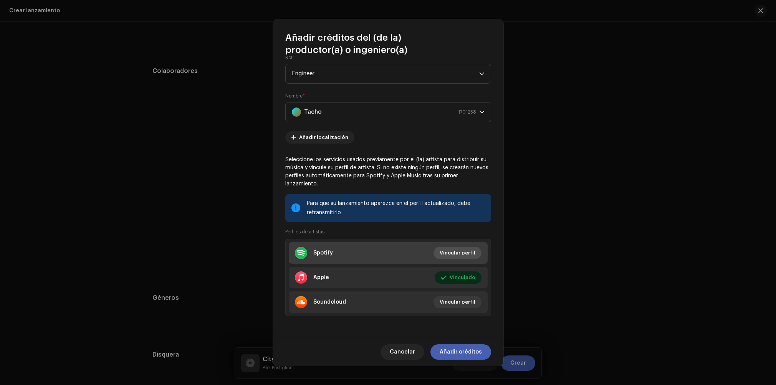
click at [450, 249] on span "Vincular perfil" at bounding box center [458, 252] width 36 height 15
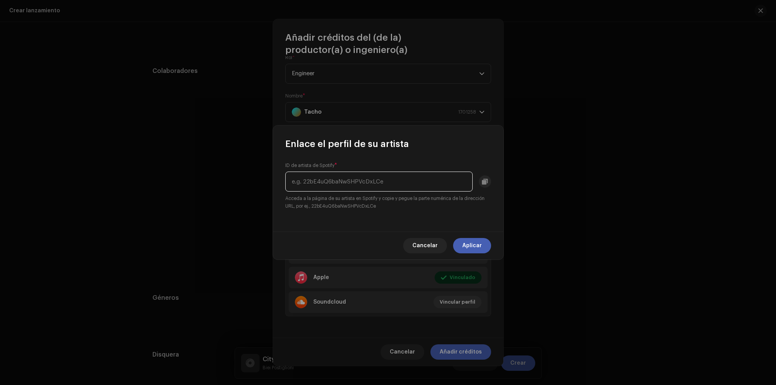
click at [359, 182] on input "text" at bounding box center [378, 182] width 187 height 20
paste input "[URL][DOMAIN_NAME]"
drag, startPoint x: 378, startPoint y: 182, endPoint x: 502, endPoint y: 177, distance: 123.4
click at [501, 178] on div "ID de artista de Spotify * [URL][DOMAIN_NAME] Acceda a la página de su artista …" at bounding box center [388, 190] width 230 height 81
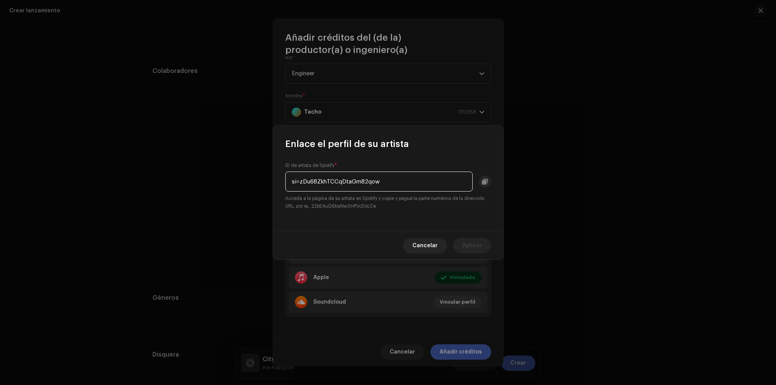
scroll to position [0, 0]
drag, startPoint x: 351, startPoint y: 174, endPoint x: 358, endPoint y: 178, distance: 8.6
click at [350, 174] on input "[URL][DOMAIN_NAME]" at bounding box center [378, 182] width 187 height 20
drag, startPoint x: 442, startPoint y: 182, endPoint x: 505, endPoint y: 180, distance: 63.0
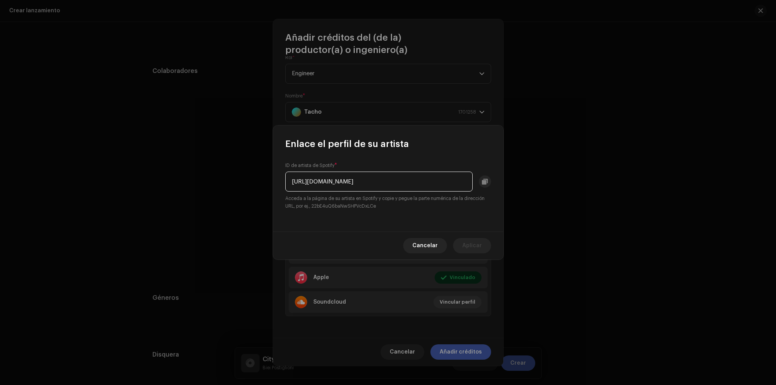
click at [505, 180] on div "Enlace el perfil de su artista ID de artista de Spotify * [URL][DOMAIN_NAME] Ac…" at bounding box center [388, 192] width 776 height 385
drag, startPoint x: 376, startPoint y: 184, endPoint x: 227, endPoint y: 174, distance: 149.3
click at [227, 174] on div "Enlace el perfil de su artista ID de artista de Spotify * [URL][DOMAIN_NAME] Ac…" at bounding box center [388, 192] width 776 height 385
type input "3ntu2kUHIQlJqqJlnpatZu"
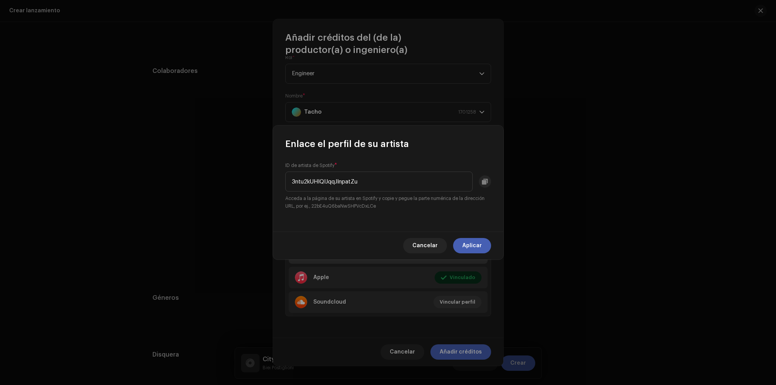
click at [479, 250] on span "Aplicar" at bounding box center [472, 245] width 20 height 15
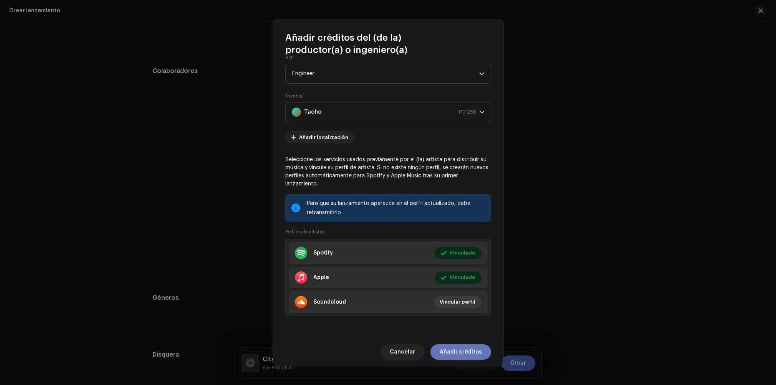
click at [455, 349] on span "Añadir créditos" at bounding box center [461, 351] width 42 height 15
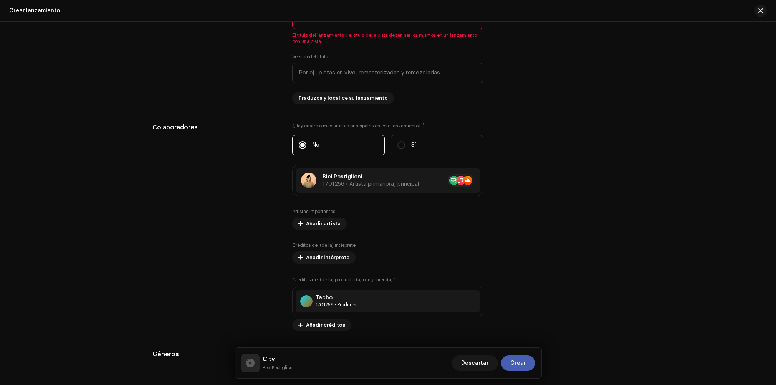
scroll to position [807, 0]
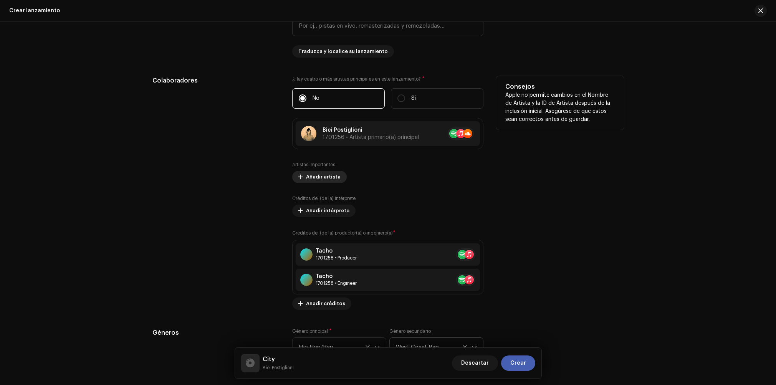
click at [322, 176] on span "Añadir artista" at bounding box center [323, 176] width 35 height 15
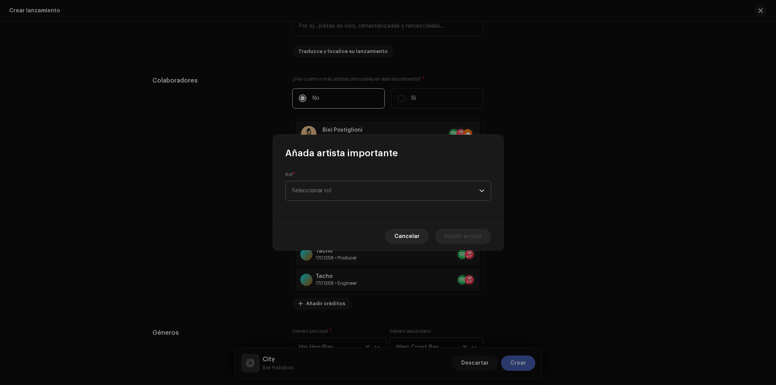
click at [352, 191] on span "Seleccionar rol" at bounding box center [385, 190] width 187 height 19
click at [295, 232] on li "Primary Artist" at bounding box center [388, 227] width 199 height 15
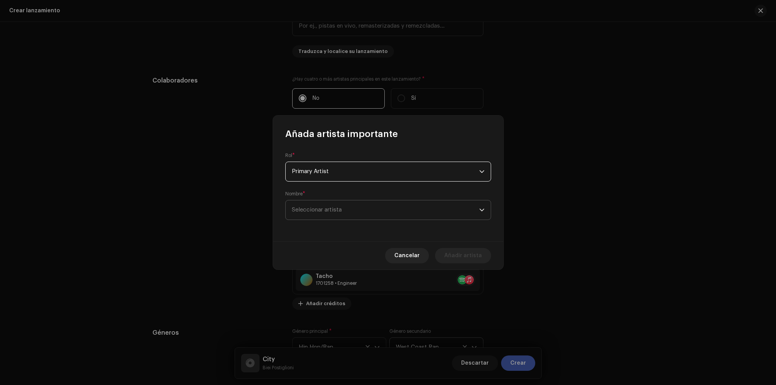
click at [341, 205] on span "Seleccionar artista" at bounding box center [385, 209] width 187 height 19
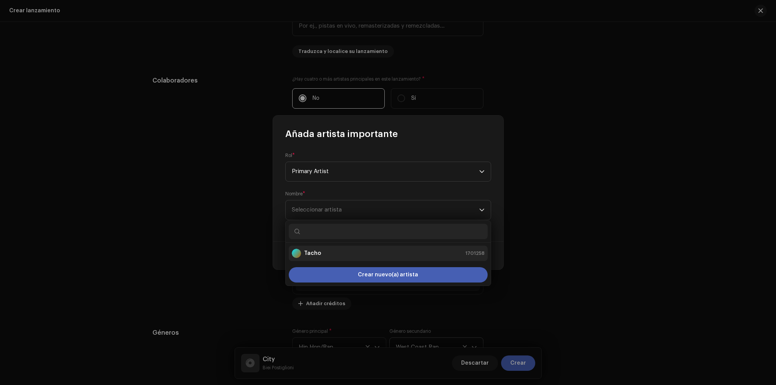
click at [328, 258] on li "Tacho 1701258" at bounding box center [388, 253] width 199 height 15
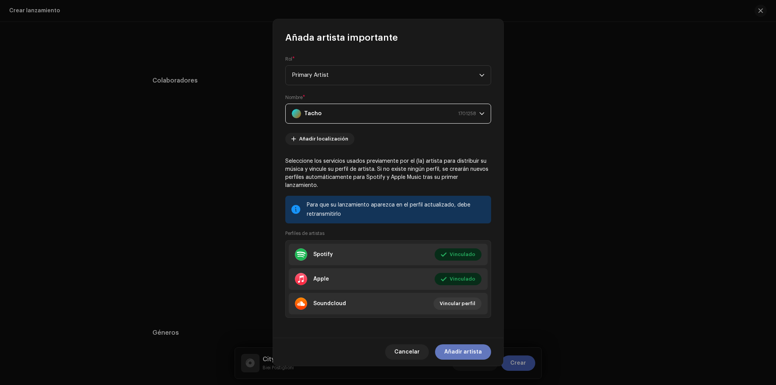
click at [459, 347] on span "Añadir artista" at bounding box center [463, 351] width 38 height 15
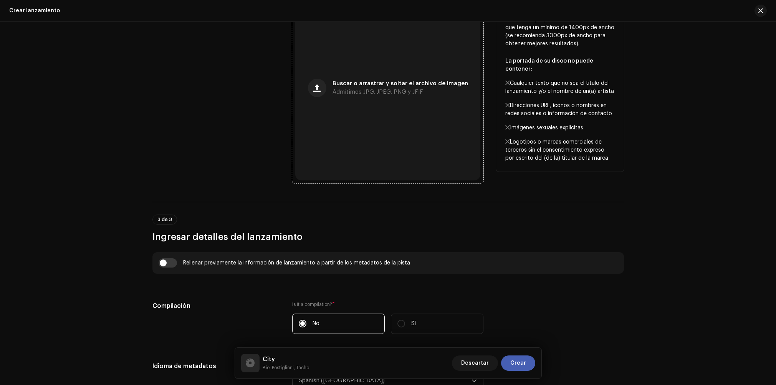
scroll to position [290, 0]
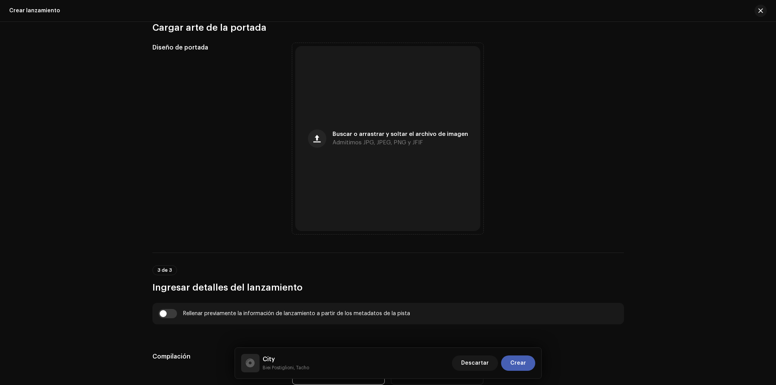
click at [130, 380] on div "Crear un nuevo lanzamiento Le guiaremos en todo el proceso, desde la selección …" at bounding box center [388, 203] width 776 height 363
click at [217, 372] on div "Compilación" at bounding box center [216, 373] width 128 height 42
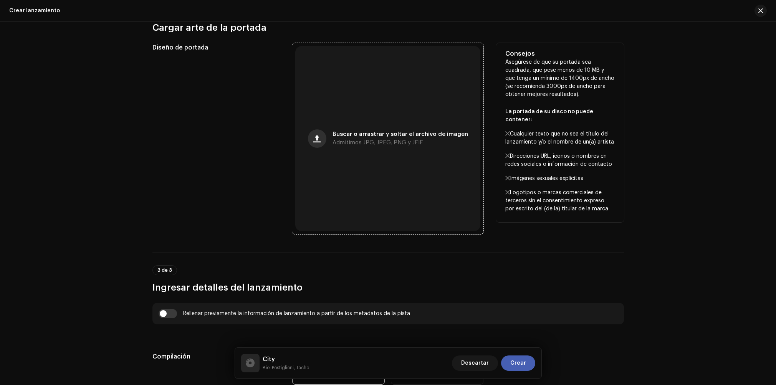
click at [321, 139] on span "button" at bounding box center [316, 139] width 7 height 6
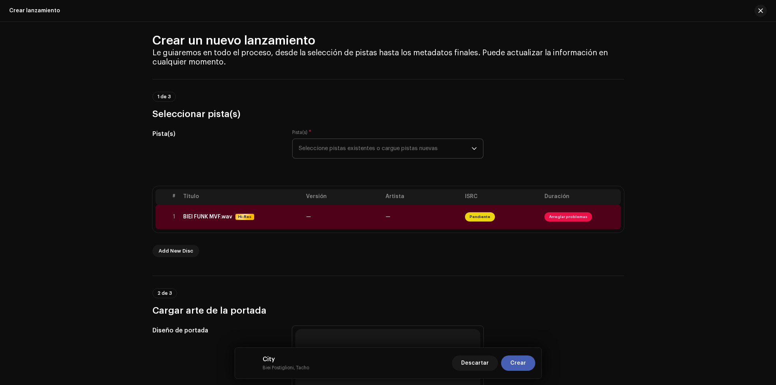
scroll to position [17, 0]
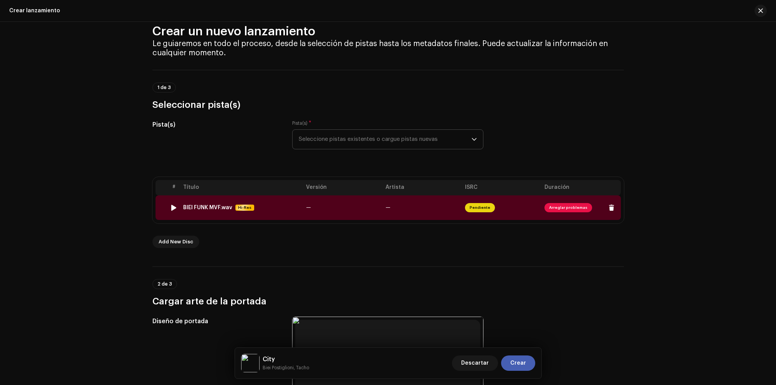
click at [313, 205] on td "—" at bounding box center [342, 207] width 79 height 25
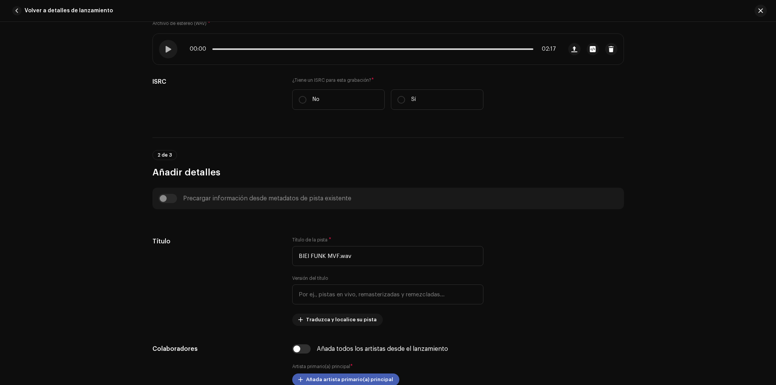
scroll to position [171, 0]
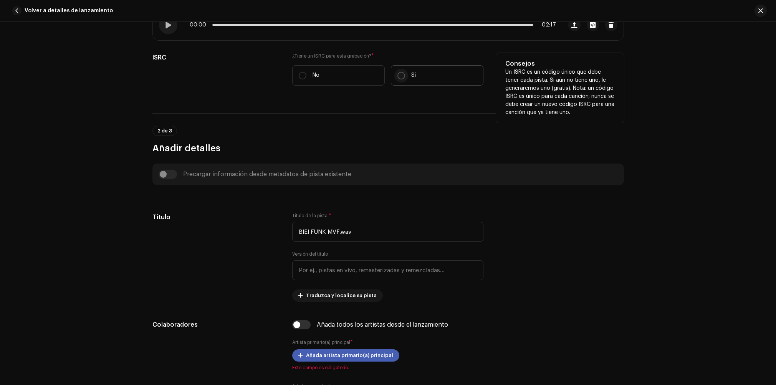
click at [401, 76] on input "Sí" at bounding box center [401, 76] width 8 height 8
radio input "true"
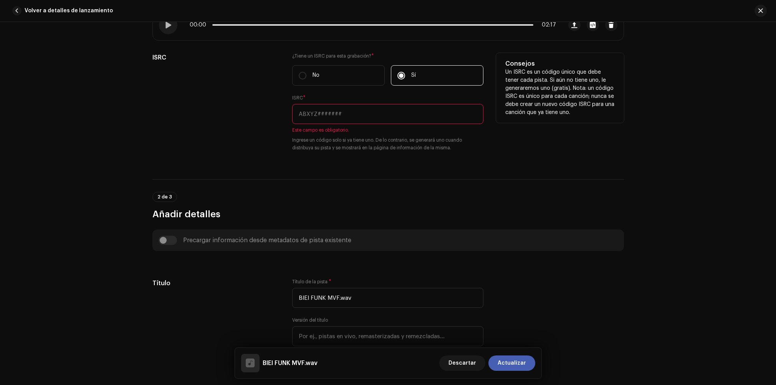
click at [320, 107] on input "text" at bounding box center [387, 114] width 191 height 20
paste input "ARBBX2500812"
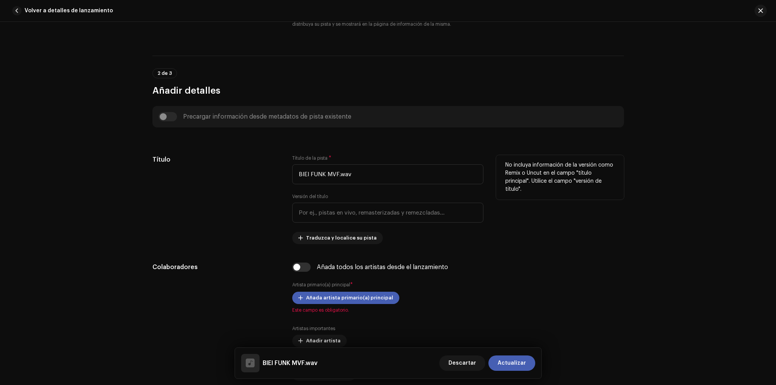
scroll to position [323, 0]
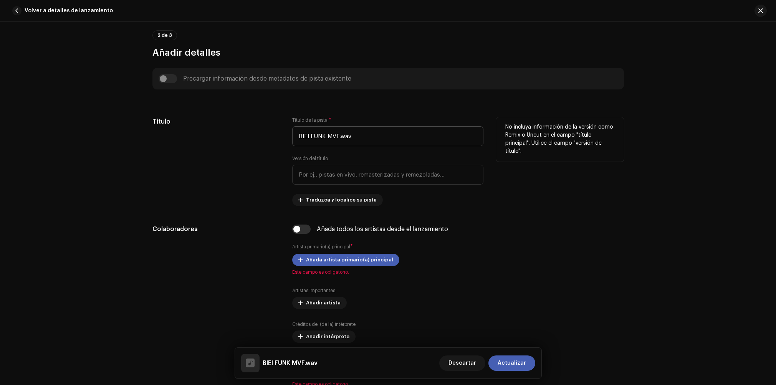
type input "ARBBX2500812"
drag, startPoint x: 360, startPoint y: 132, endPoint x: 251, endPoint y: 142, distance: 109.5
click at [251, 142] on div "Título Título de la pista * BIEI FUNK MVF.wav Versión del título Traduzca y loc…" at bounding box center [388, 161] width 472 height 89
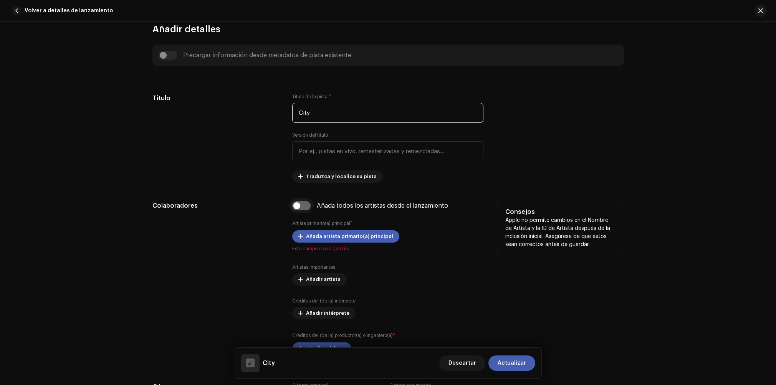
scroll to position [356, 0]
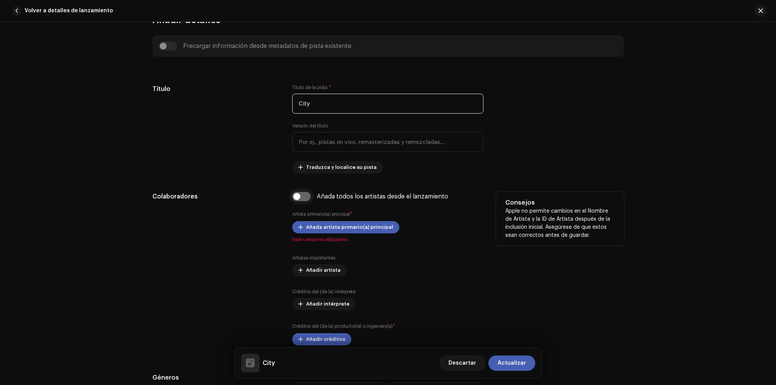
type input "City"
click at [299, 195] on input "checkbox" at bounding box center [301, 196] width 18 height 9
checkbox input "true"
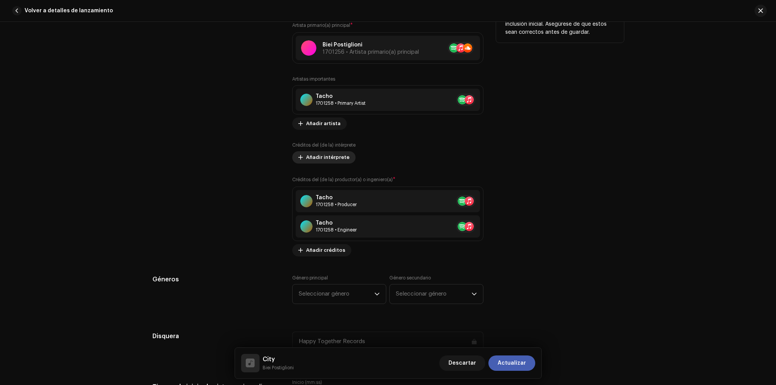
scroll to position [668, 0]
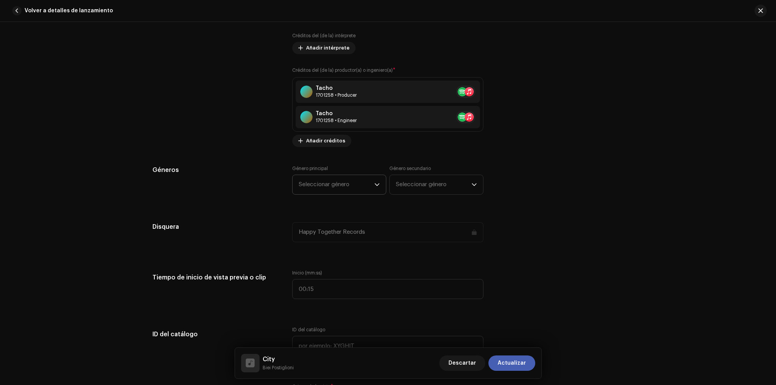
click at [324, 185] on span "Seleccionar género" at bounding box center [337, 184] width 76 height 19
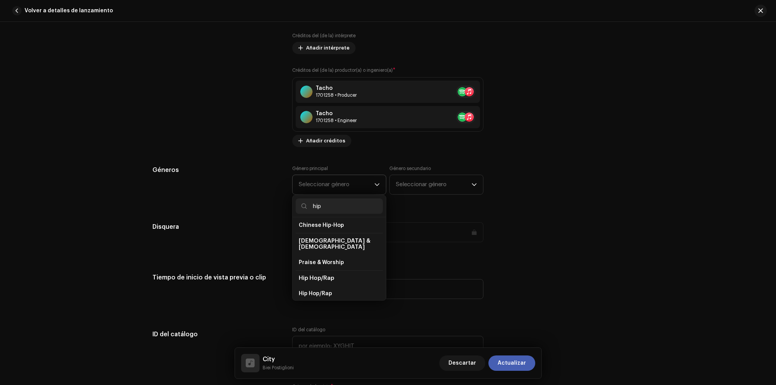
scroll to position [25, 0]
type input "hip"
click at [327, 283] on span "Hip Hop/Rap" at bounding box center [315, 287] width 33 height 8
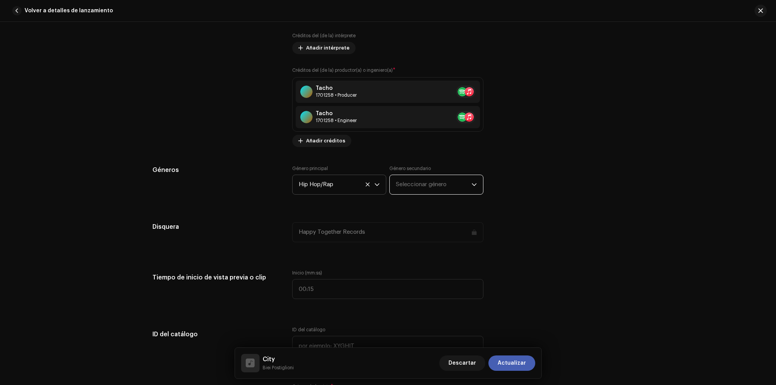
click at [425, 189] on span "Seleccionar género" at bounding box center [434, 184] width 76 height 19
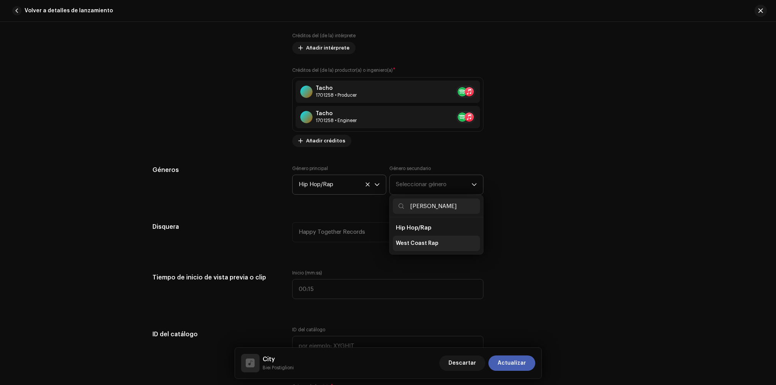
type input "[PERSON_NAME]"
click at [418, 248] on li "West Coast Rap" at bounding box center [436, 243] width 87 height 15
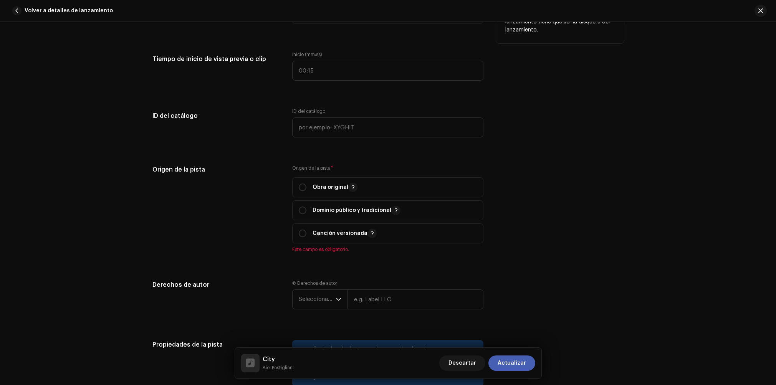
scroll to position [889, 0]
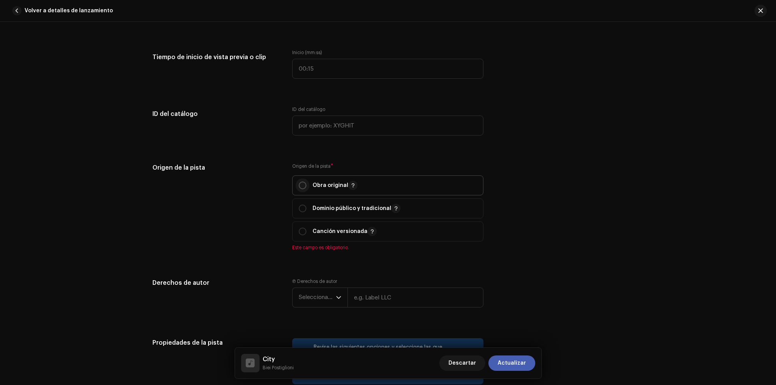
click at [300, 185] on input "radio" at bounding box center [303, 186] width 8 height 8
radio input "true"
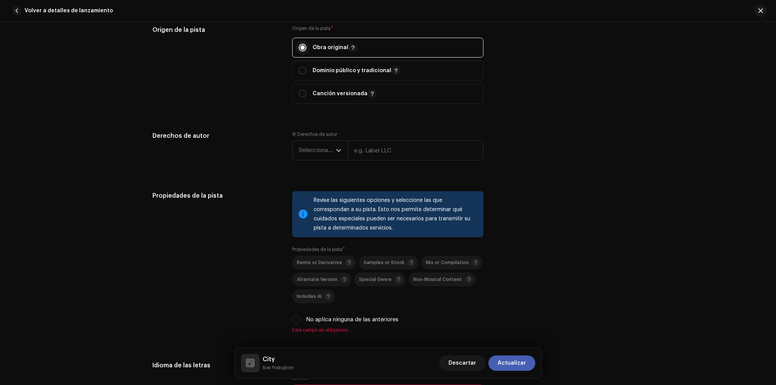
scroll to position [1029, 0]
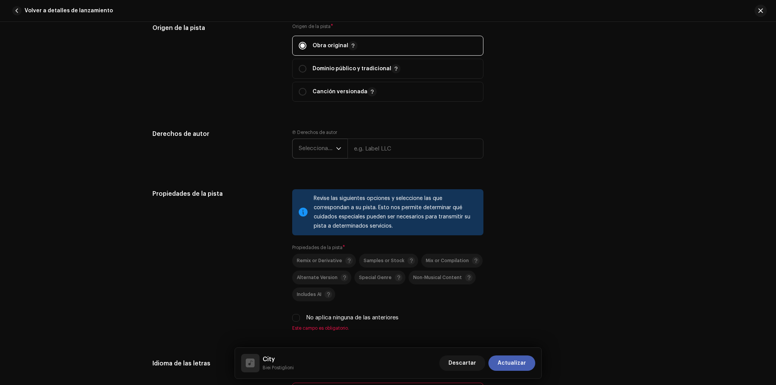
click at [310, 152] on span "Seleccionar año" at bounding box center [317, 148] width 37 height 19
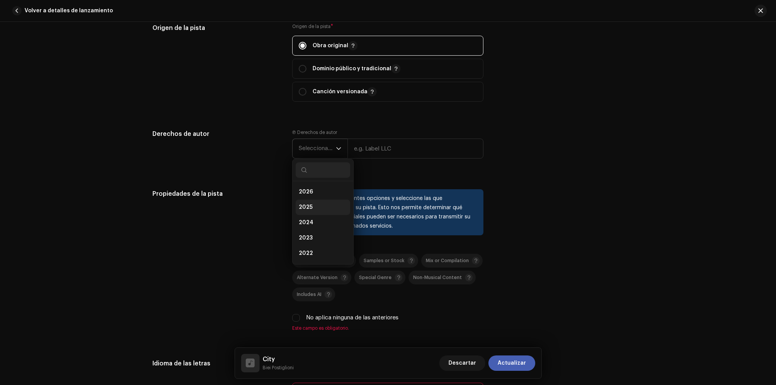
click at [311, 209] on li "2025" at bounding box center [323, 207] width 55 height 15
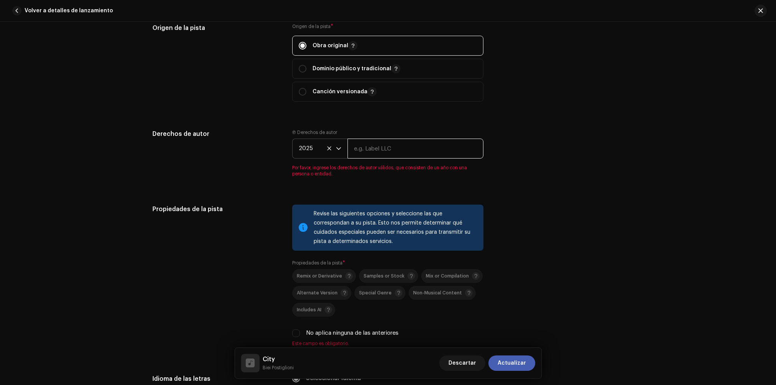
click at [374, 154] on input "text" at bounding box center [416, 149] width 136 height 20
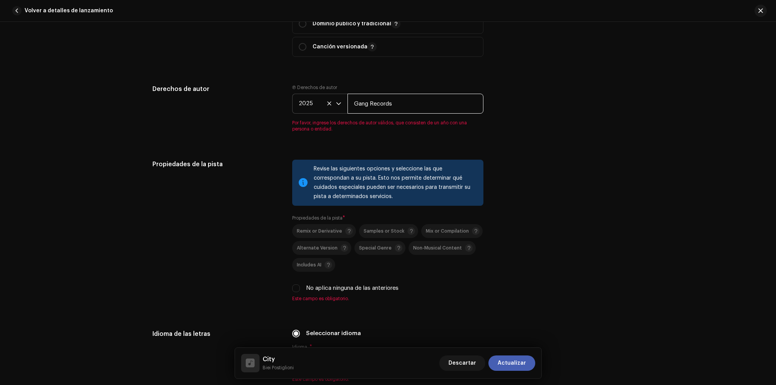
scroll to position [1091, 0]
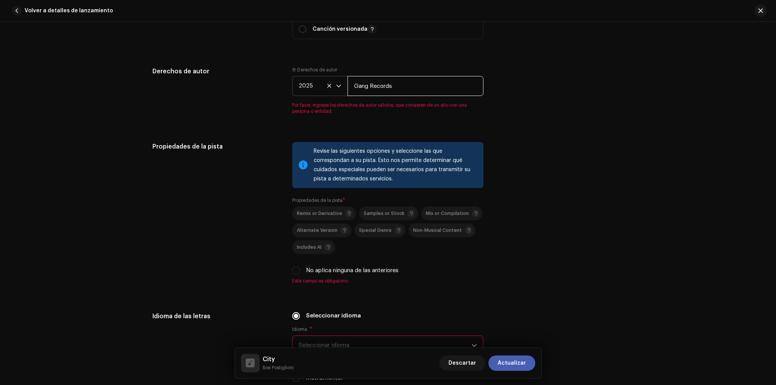
click at [389, 90] on input "Gang Records" at bounding box center [416, 86] width 136 height 20
type input "Gang Records"
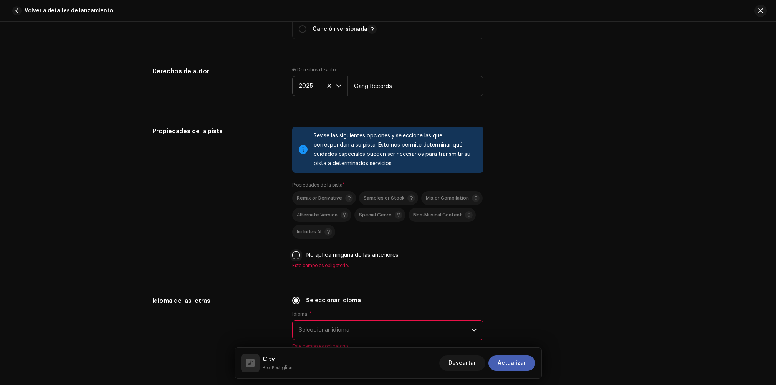
click at [295, 260] on div "No aplica ninguna de las anteriores" at bounding box center [387, 255] width 191 height 8
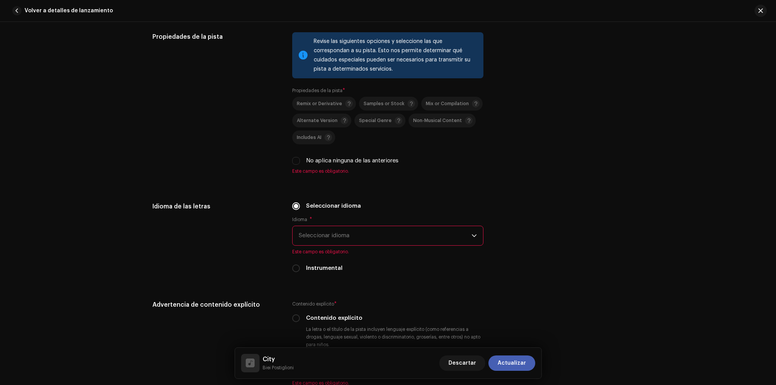
scroll to position [1189, 0]
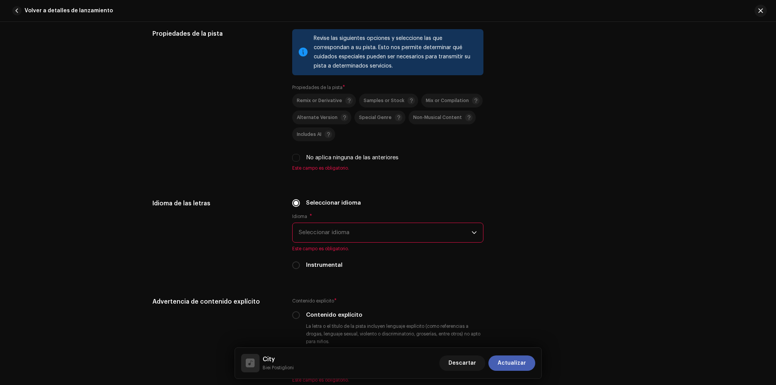
click at [322, 237] on span "Seleccionar idioma" at bounding box center [385, 232] width 173 height 19
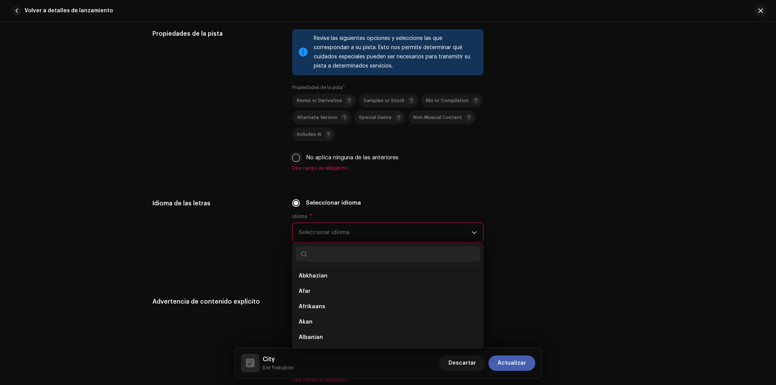
click at [294, 159] on input "No aplica ninguna de las anteriores" at bounding box center [296, 158] width 8 height 8
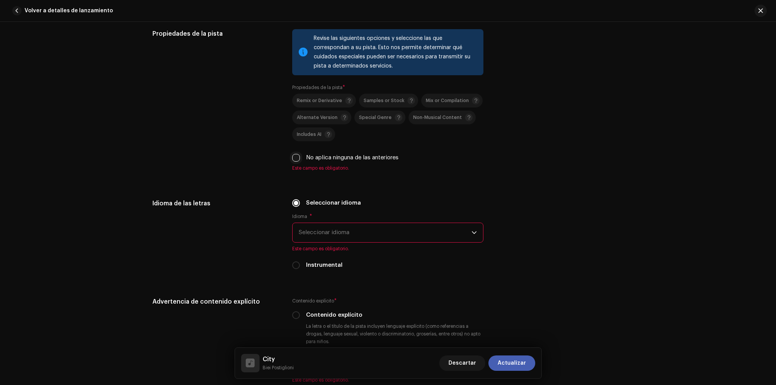
checkbox input "true"
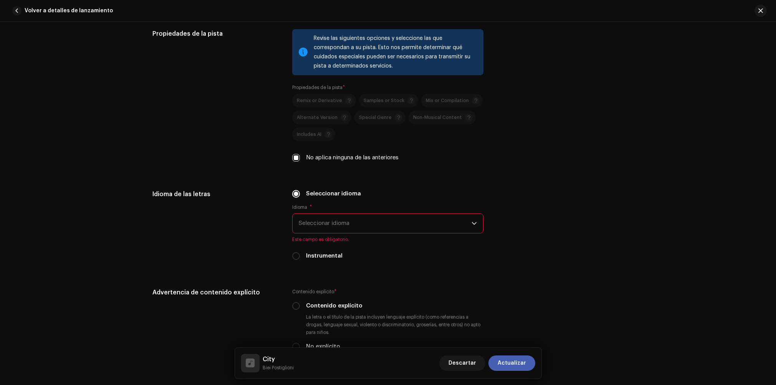
click at [315, 221] on span "Seleccionar idioma" at bounding box center [385, 223] width 173 height 19
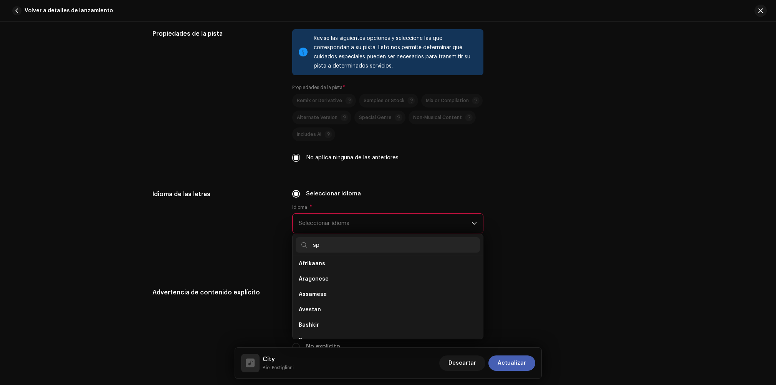
scroll to position [0, 0]
type input "sp"
click at [327, 298] on span "Spanish ([GEOGRAPHIC_DATA])" at bounding box center [340, 298] width 83 height 8
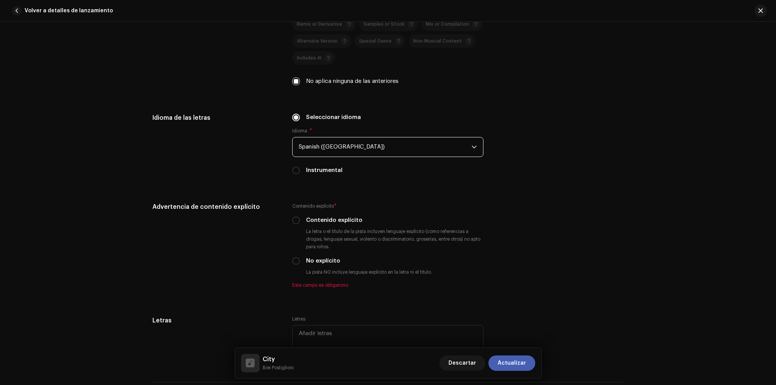
scroll to position [1284, 0]
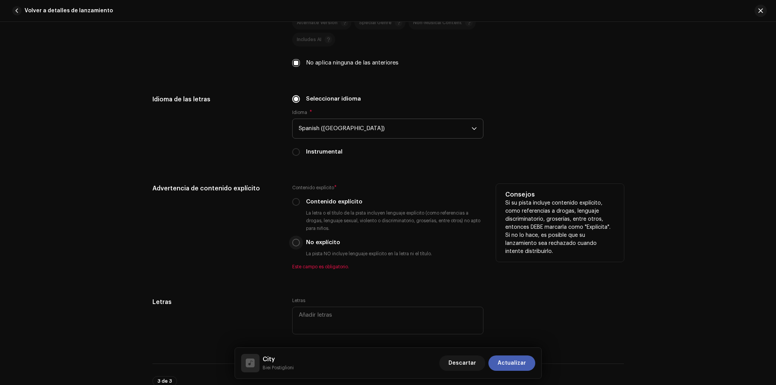
click at [293, 247] on input "No explícito" at bounding box center [296, 243] width 8 height 8
radio input "true"
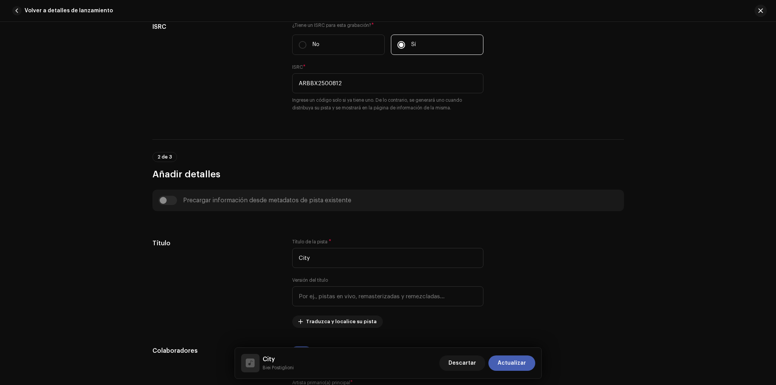
scroll to position [0, 0]
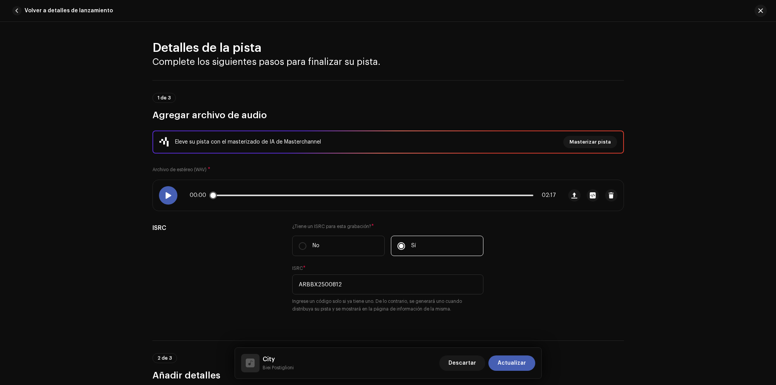
click at [162, 197] on div at bounding box center [168, 195] width 18 height 18
click at [169, 195] on span at bounding box center [168, 195] width 7 height 6
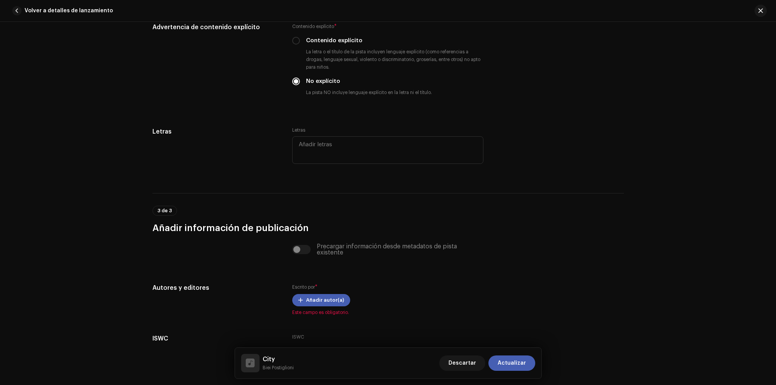
scroll to position [1503, 0]
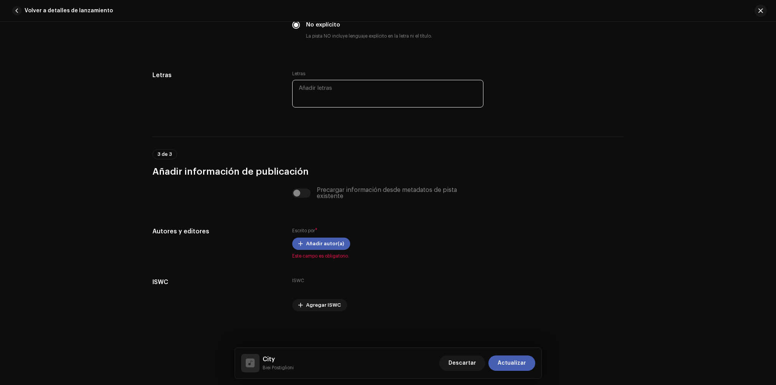
click at [322, 89] on textarea at bounding box center [387, 94] width 191 height 28
paste textarea "lo ipsumdo si amet cons adip elitsed doeiusmodte inc ut labor et do magn a enim…"
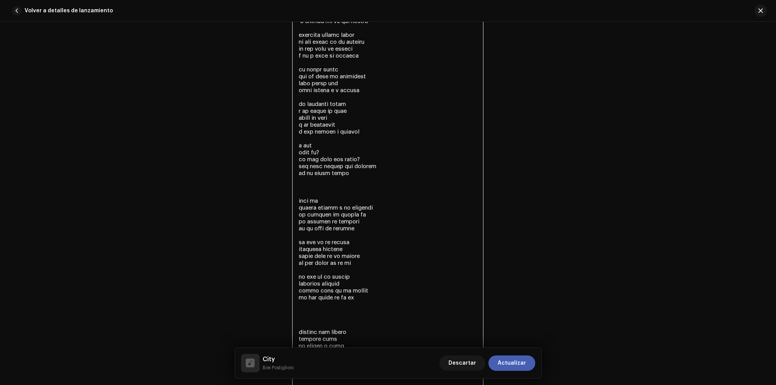
scroll to position [1593, 0]
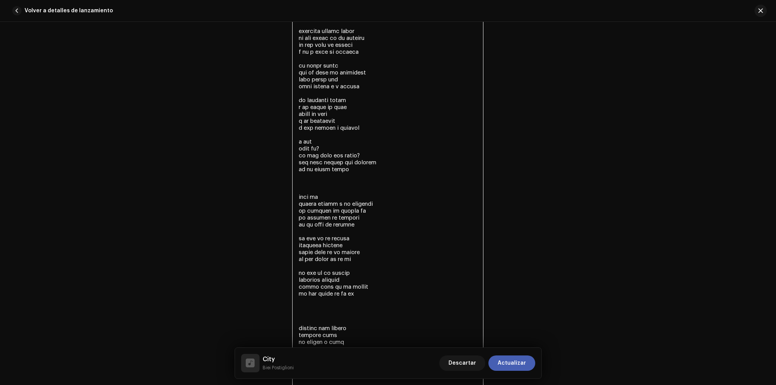
click at [295, 200] on textarea at bounding box center [387, 390] width 191 height 804
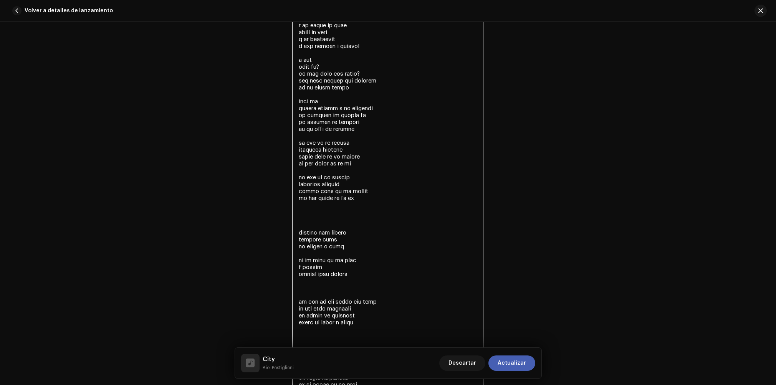
scroll to position [1676, 0]
click at [297, 235] on textarea at bounding box center [387, 301] width 191 height 790
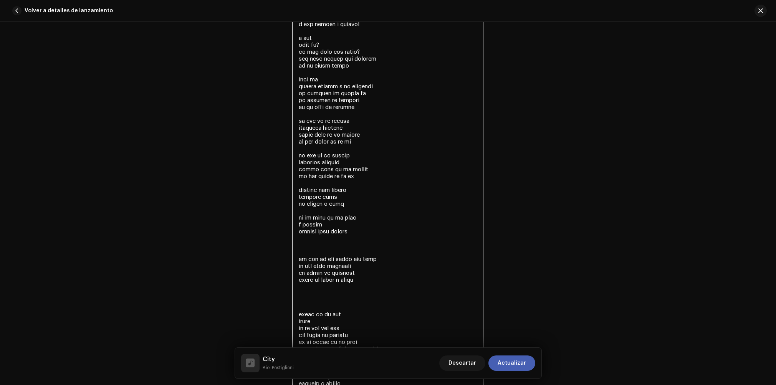
scroll to position [1701, 0]
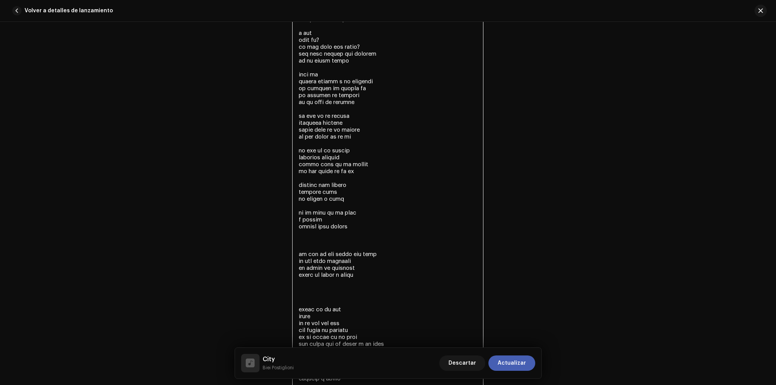
click at [298, 257] on textarea at bounding box center [387, 265] width 191 height 770
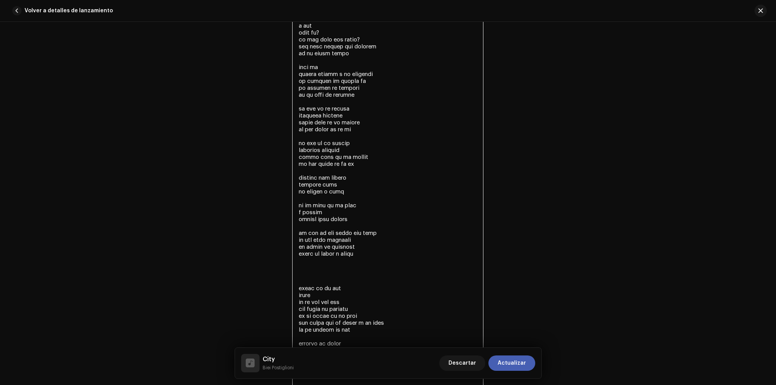
scroll to position [1718, 0]
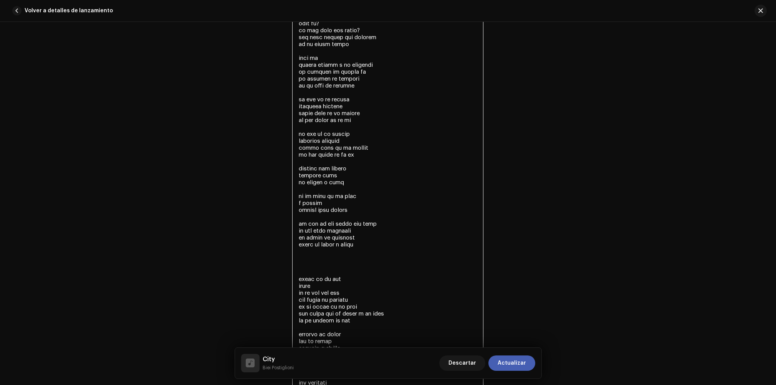
click at [296, 280] on textarea at bounding box center [387, 241] width 191 height 756
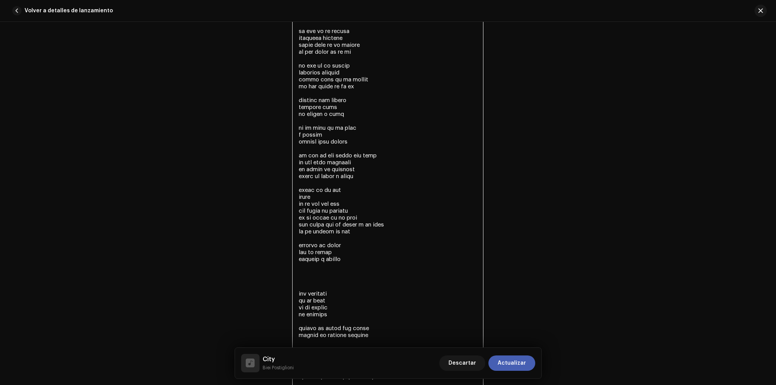
scroll to position [1787, 0]
click at [296, 296] on textarea at bounding box center [387, 162] width 191 height 735
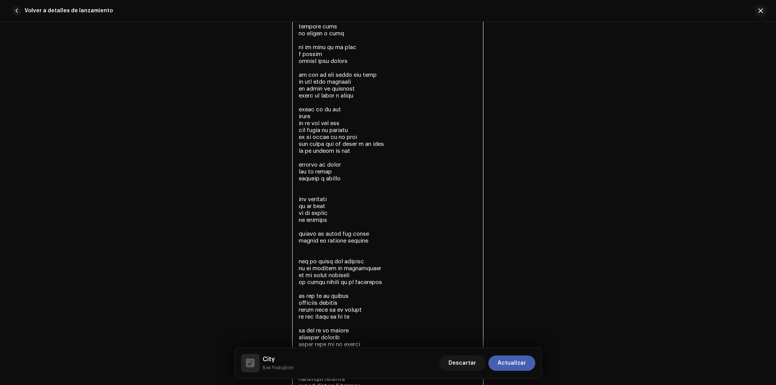
scroll to position [1919, 0]
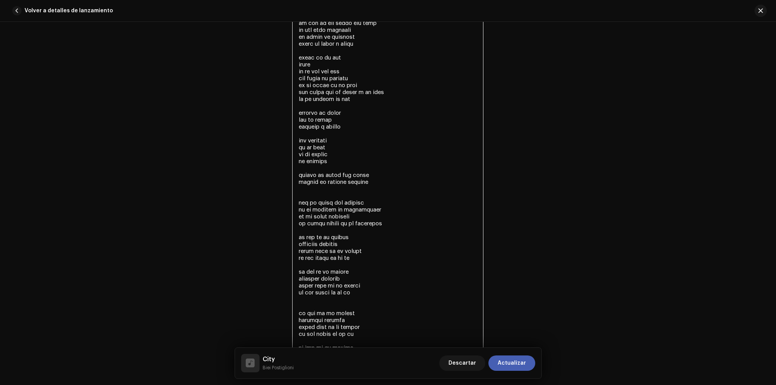
click at [298, 208] on textarea at bounding box center [387, 19] width 191 height 714
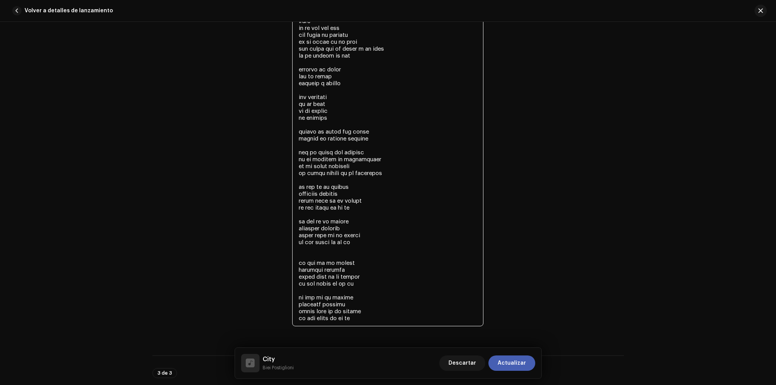
scroll to position [1962, 0]
drag, startPoint x: 357, startPoint y: 322, endPoint x: 280, endPoint y: 255, distance: 101.8
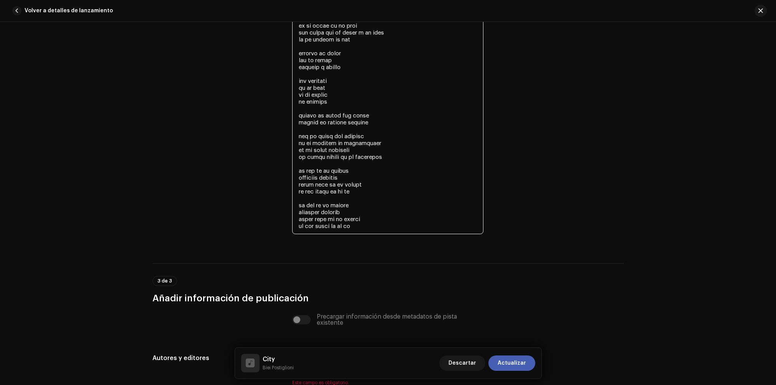
scroll to position [2107, 0]
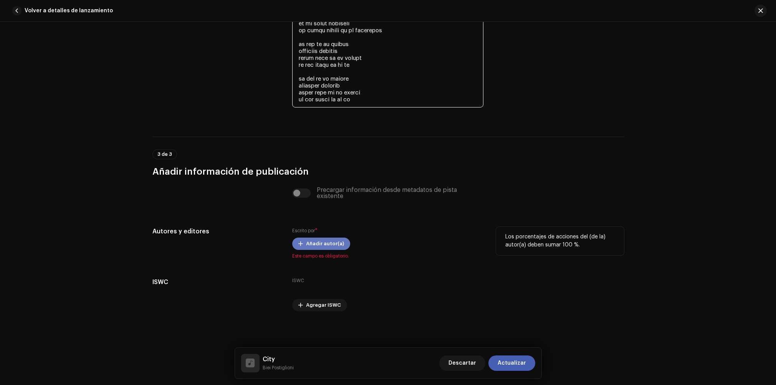
type textarea "lo ipsumdo si amet cons adip elitsed doeiusmodte inc ut labor et do magn a enim…"
click at [318, 244] on span "Añadir autor(a)" at bounding box center [325, 243] width 38 height 15
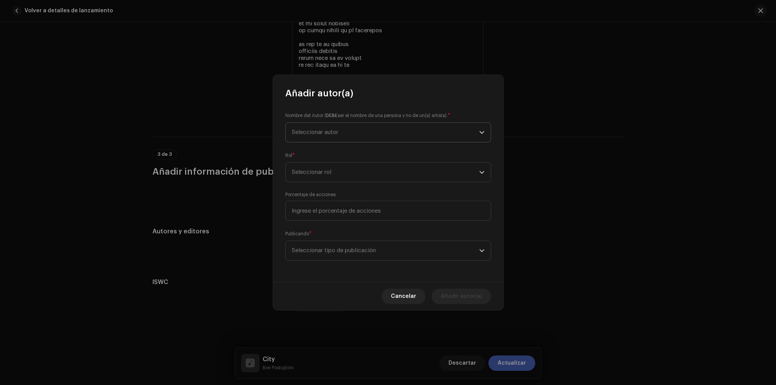
click at [364, 136] on span "Seleccionar autor" at bounding box center [385, 132] width 187 height 19
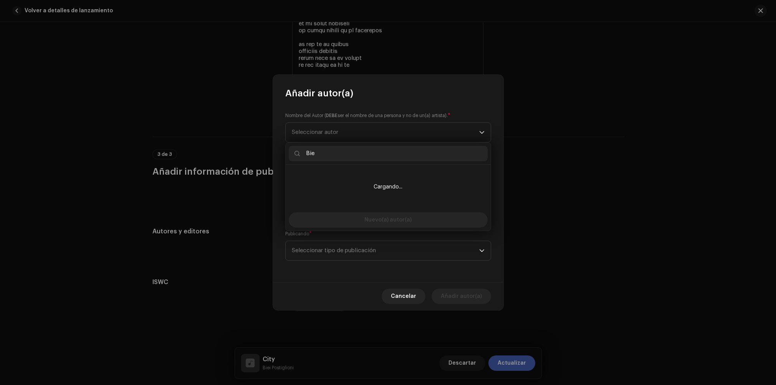
type input "Biei"
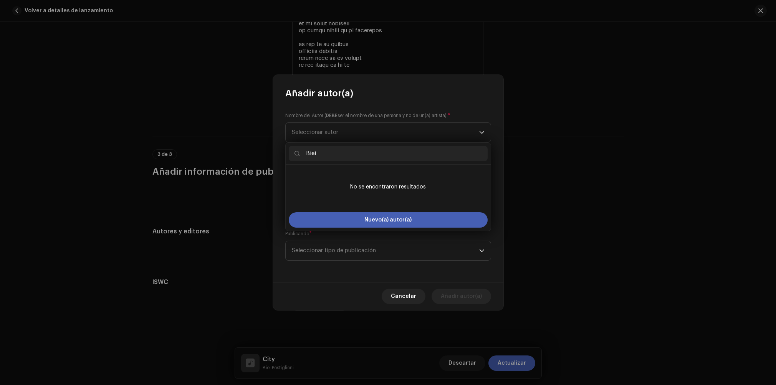
drag, startPoint x: 341, startPoint y: 154, endPoint x: 239, endPoint y: 155, distance: 102.5
click at [239, 155] on body "Biei [PERSON_NAME] Inicio Perfil Catálogo Transacciones Estadísticas Recursos M…" at bounding box center [388, 192] width 776 height 385
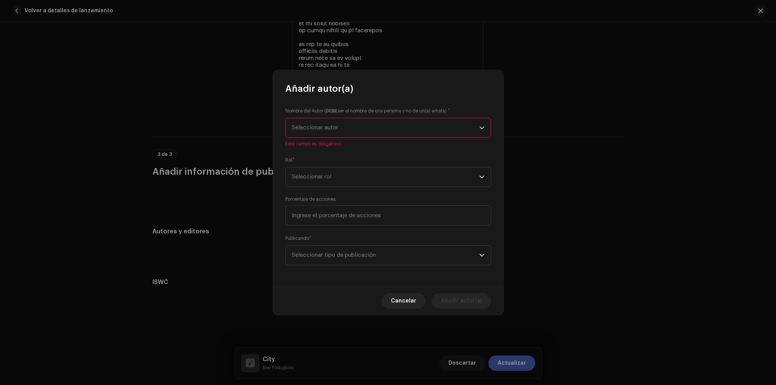
click at [366, 127] on span "Seleccionar autor" at bounding box center [385, 127] width 187 height 19
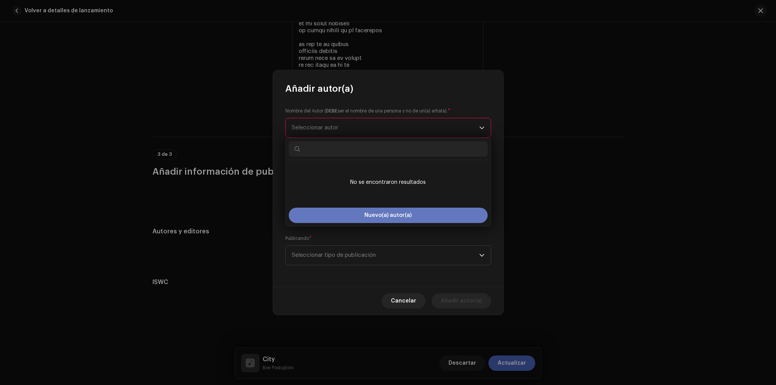
click at [386, 218] on button "Nuevo(a) autor(a)" at bounding box center [388, 215] width 199 height 15
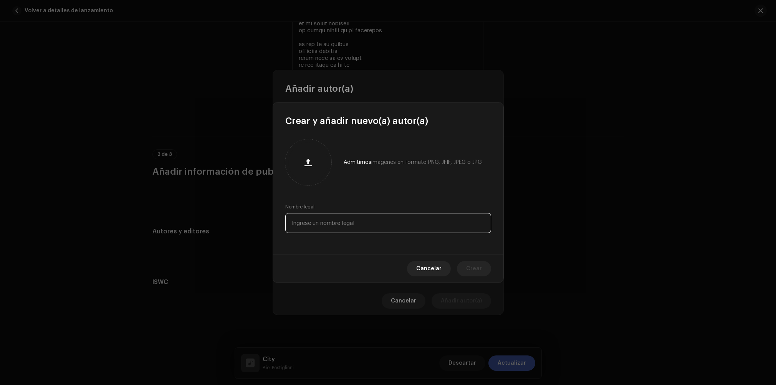
click at [320, 229] on input "text" at bounding box center [388, 223] width 206 height 20
paste input "lo ipsumdo si amet cons adip elitsed doeiusmodte inc ut labor et do magn a enim…"
click at [322, 226] on input "text" at bounding box center [388, 223] width 206 height 20
click at [322, 225] on input "text" at bounding box center [388, 223] width 206 height 20
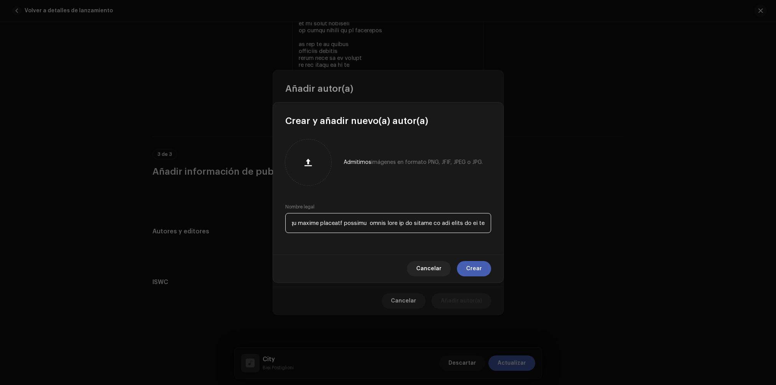
click at [322, 225] on input "text" at bounding box center [388, 223] width 206 height 20
type input "Biei Postiglioni"
click at [310, 166] on button "button" at bounding box center [308, 162] width 18 height 18
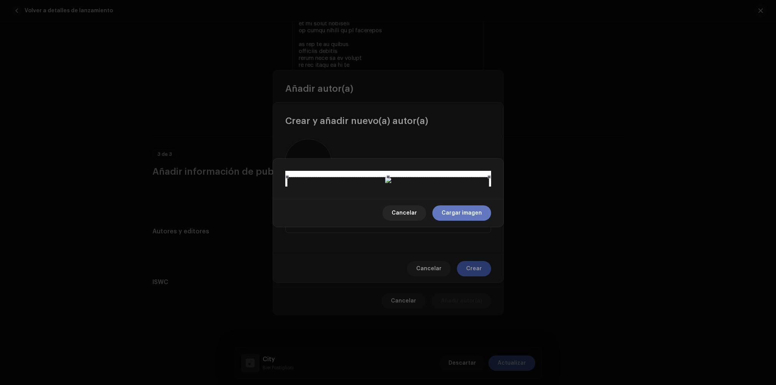
drag, startPoint x: 458, startPoint y: 312, endPoint x: 459, endPoint y: 308, distance: 4.0
click at [459, 221] on span "Cargar imagen" at bounding box center [462, 212] width 40 height 15
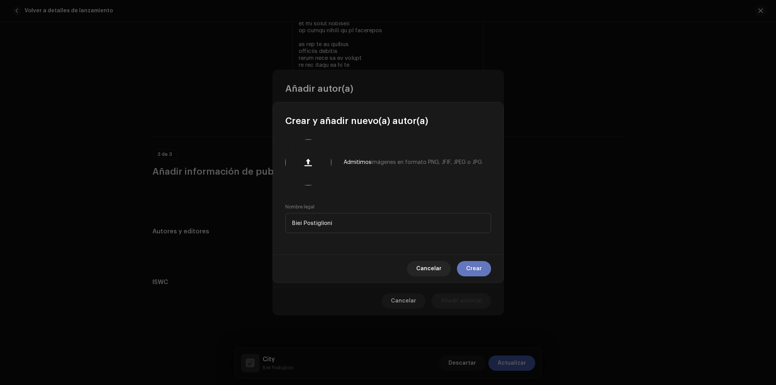
click at [477, 274] on span "Crear" at bounding box center [474, 268] width 16 height 15
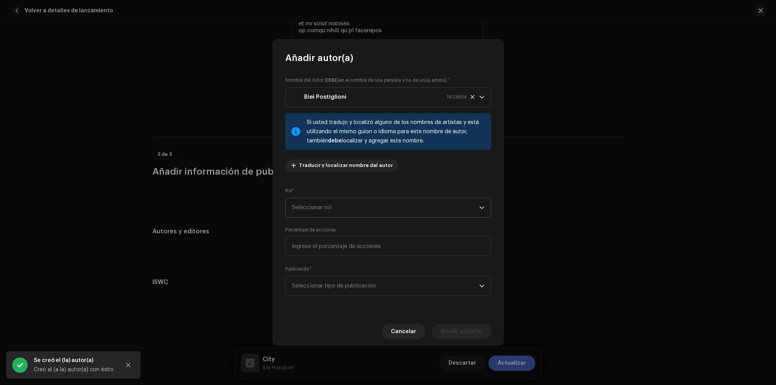
click at [350, 205] on span "Seleccionar rol" at bounding box center [385, 207] width 187 height 19
click at [333, 275] on span "Composer & Lyricist" at bounding box center [319, 275] width 54 height 8
click at [340, 246] on input at bounding box center [388, 246] width 206 height 20
type input "100,00"
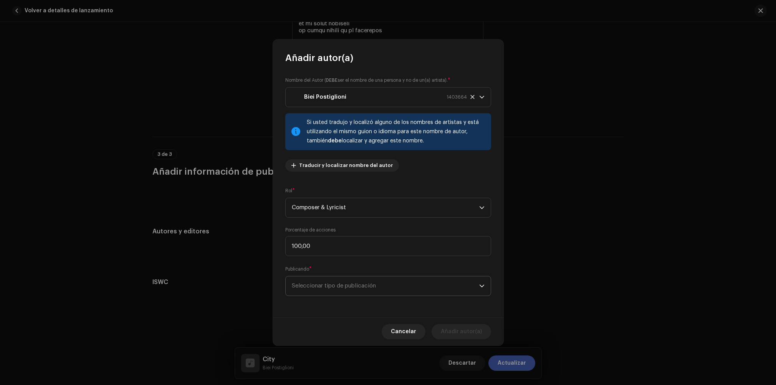
click at [340, 290] on span "Seleccionar tipo de publicación" at bounding box center [385, 286] width 187 height 19
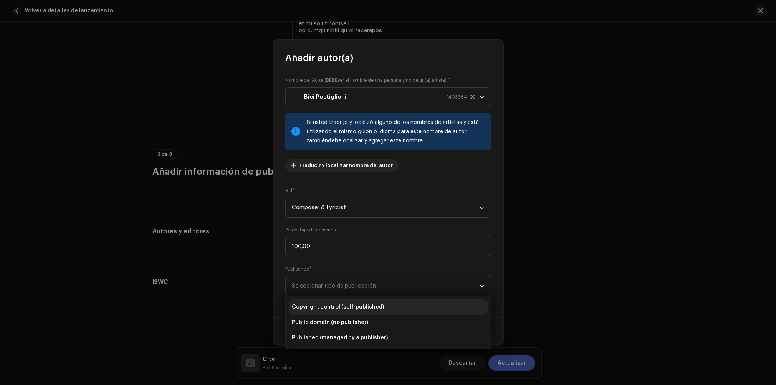
click at [331, 306] on span "Copyright control (self-published)" at bounding box center [338, 307] width 92 height 8
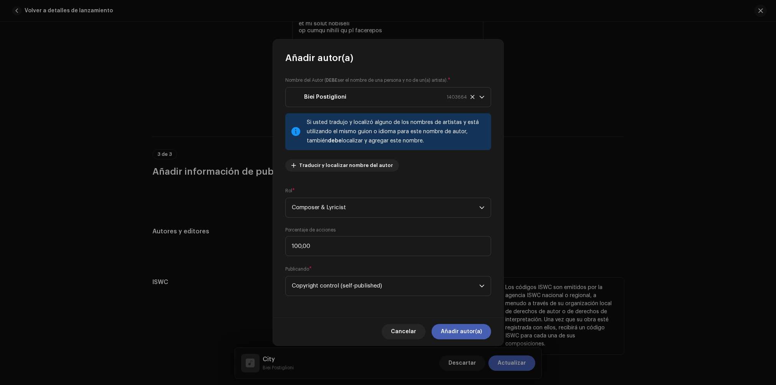
click at [454, 329] on span "Añadir autor(a)" at bounding box center [461, 331] width 41 height 15
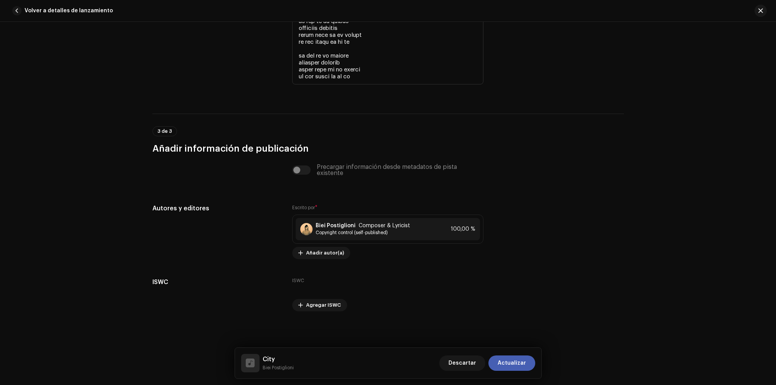
scroll to position [2130, 0]
click at [519, 363] on span "Actualizar" at bounding box center [512, 363] width 28 height 15
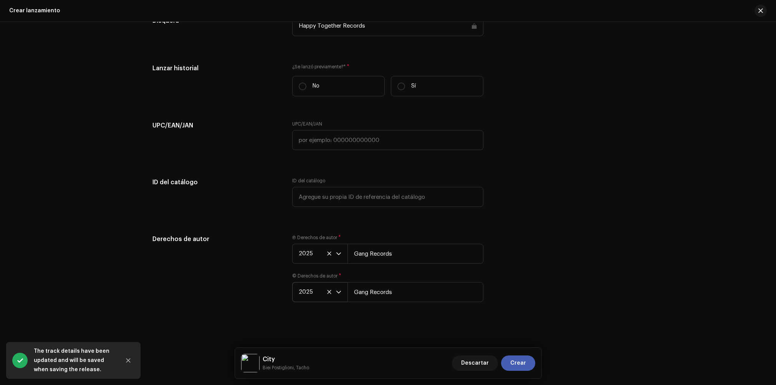
scroll to position [1194, 0]
click at [520, 361] on span "Crear" at bounding box center [518, 363] width 16 height 15
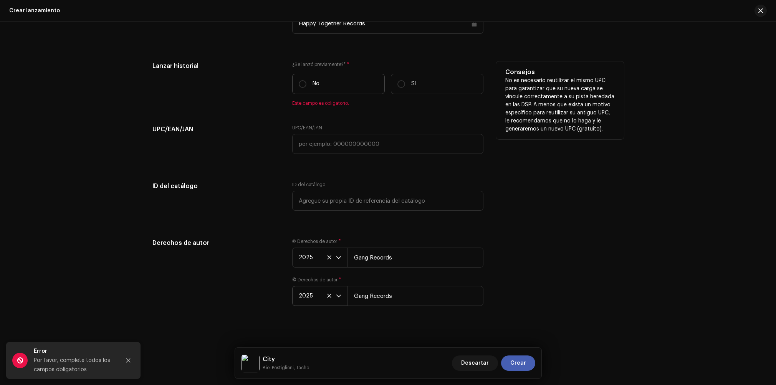
click at [297, 84] on label "No" at bounding box center [338, 84] width 93 height 20
click at [299, 84] on input "No" at bounding box center [303, 84] width 8 height 8
radio input "true"
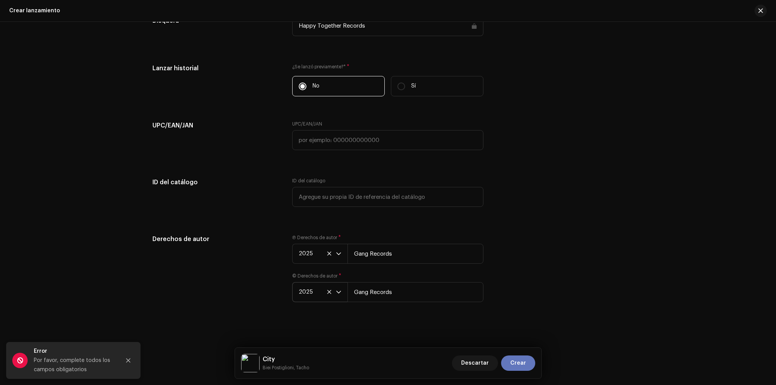
click at [513, 361] on span "Crear" at bounding box center [518, 363] width 16 height 15
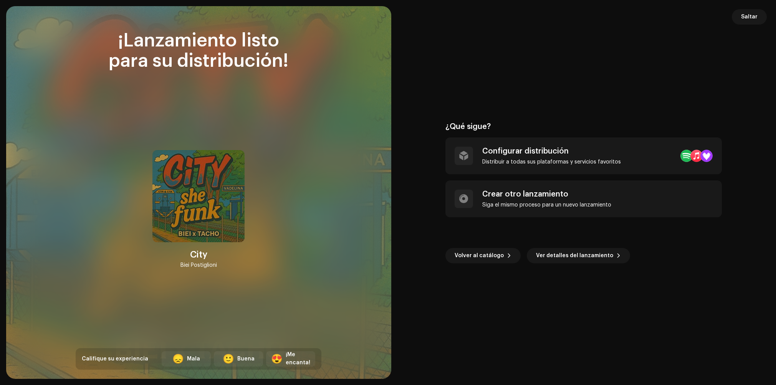
click at [748, 17] on span "Saltar" at bounding box center [749, 16] width 17 height 15
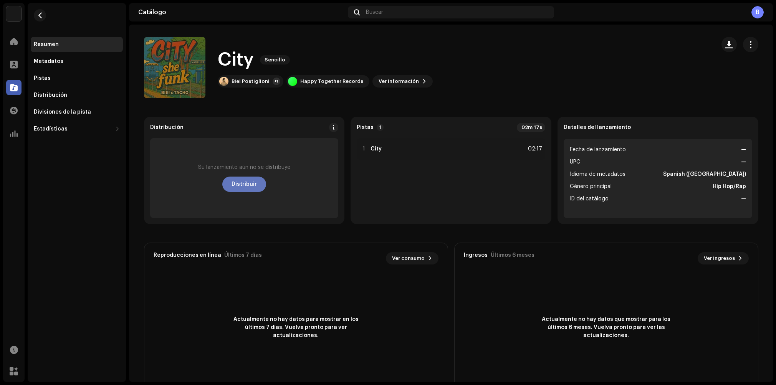
click at [243, 181] on span "Distribuir" at bounding box center [244, 184] width 25 height 15
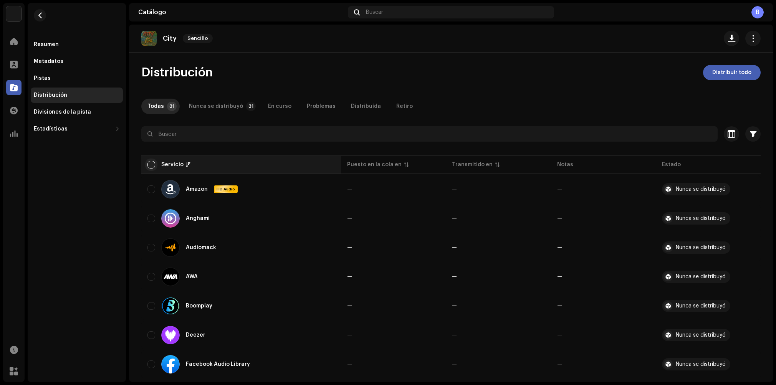
click at [149, 167] on input "checkbox" at bounding box center [151, 165] width 8 height 8
checkbox input "true"
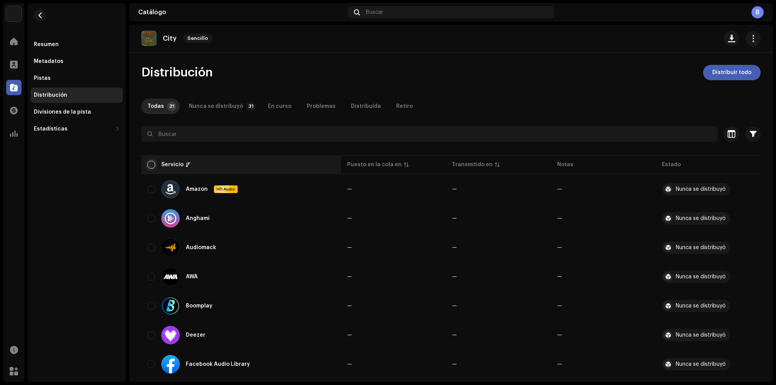
checkbox input "true"
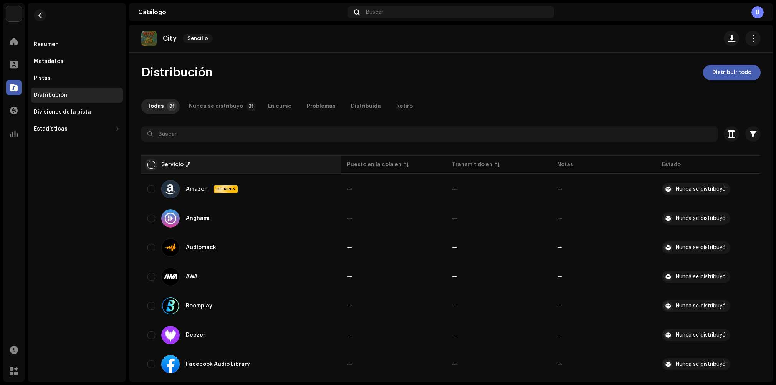
checkbox input "true"
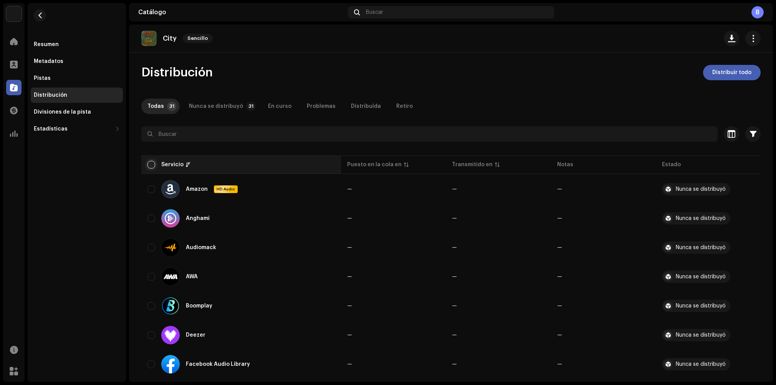
checkbox input "true"
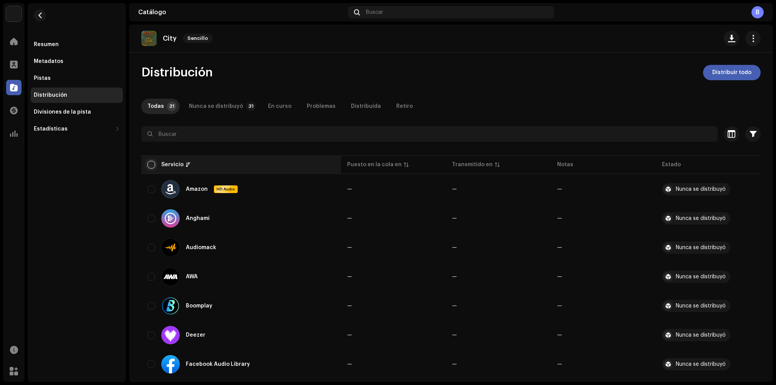
checkbox input "true"
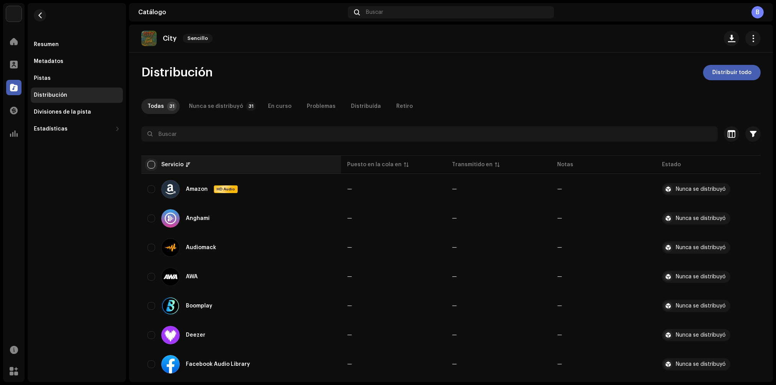
checkbox input "true"
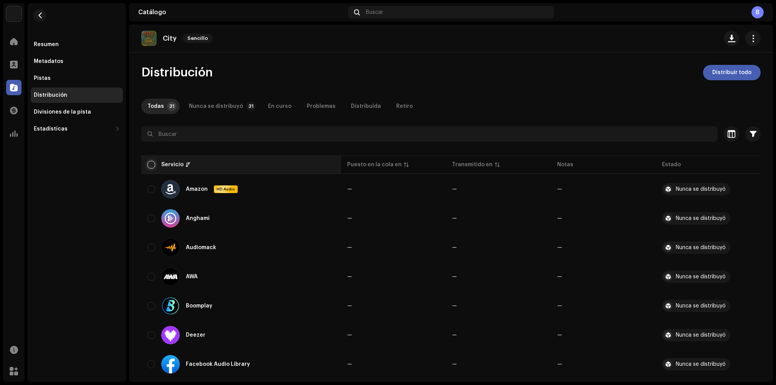
checkbox input "true"
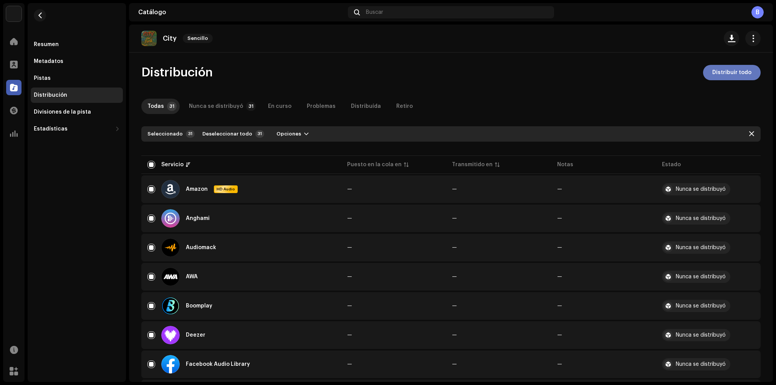
click at [720, 73] on span "Distribuir todo" at bounding box center [731, 72] width 39 height 15
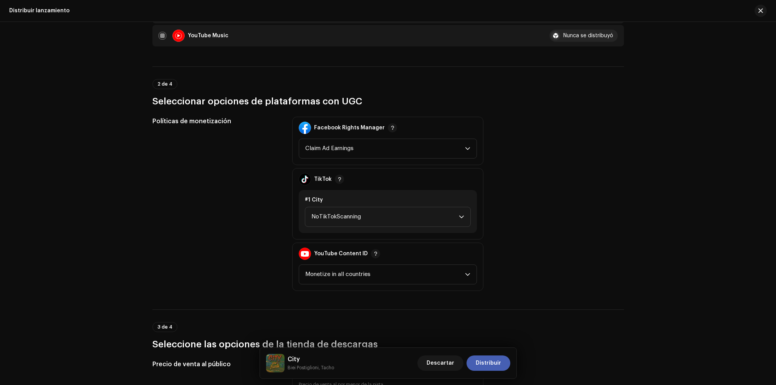
scroll to position [818, 0]
click at [349, 218] on span "NoTikTokScanning" at bounding box center [384, 216] width 147 height 19
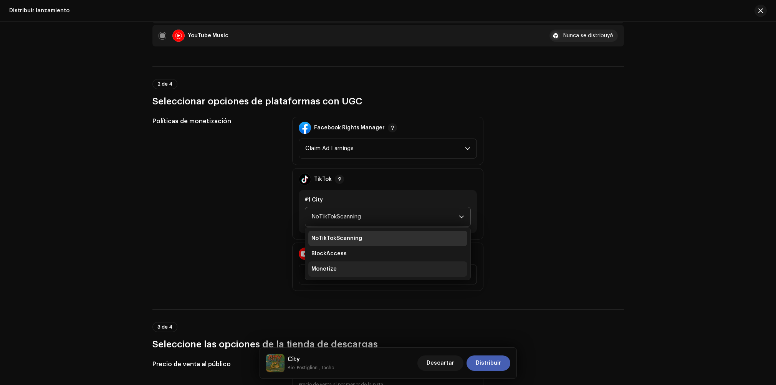
click at [328, 267] on span "Monetize" at bounding box center [323, 269] width 25 height 8
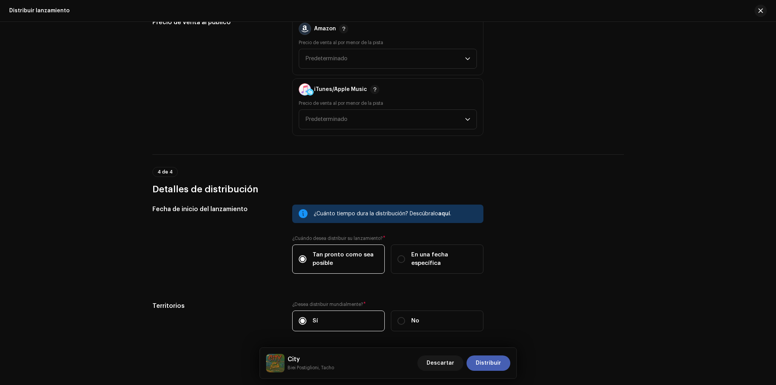
scroll to position [1191, 0]
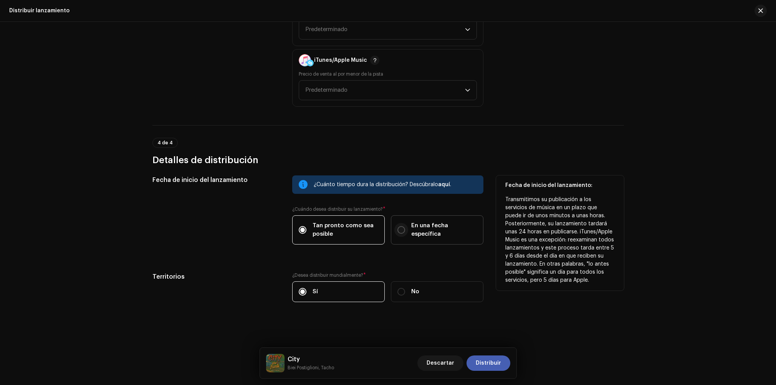
click at [397, 229] on input "En una fecha específica" at bounding box center [401, 230] width 8 height 8
radio input "true"
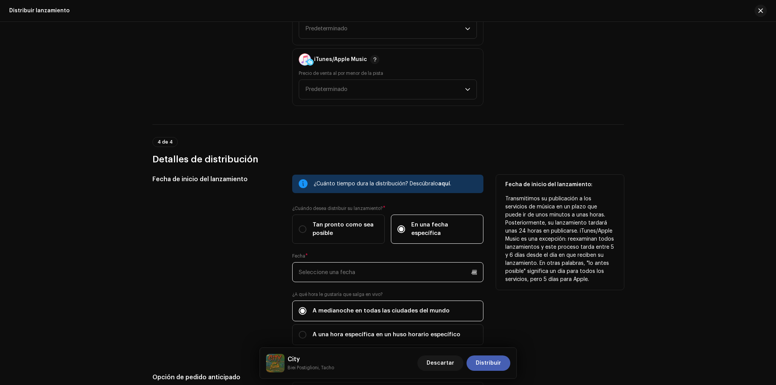
click at [387, 267] on input "text" at bounding box center [387, 272] width 191 height 20
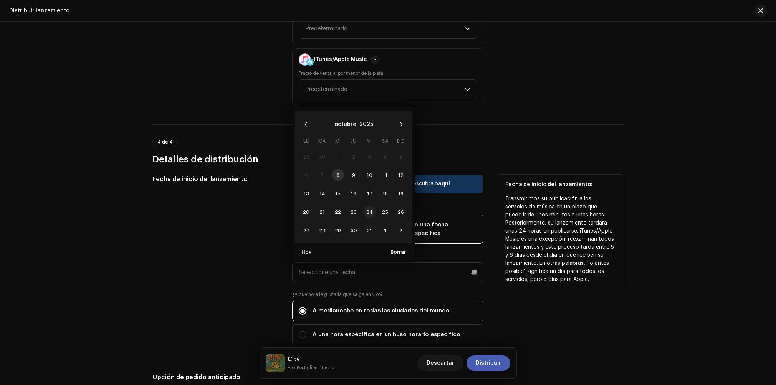
click at [368, 212] on span "24" at bounding box center [369, 212] width 12 height 12
type input "[DATE]"
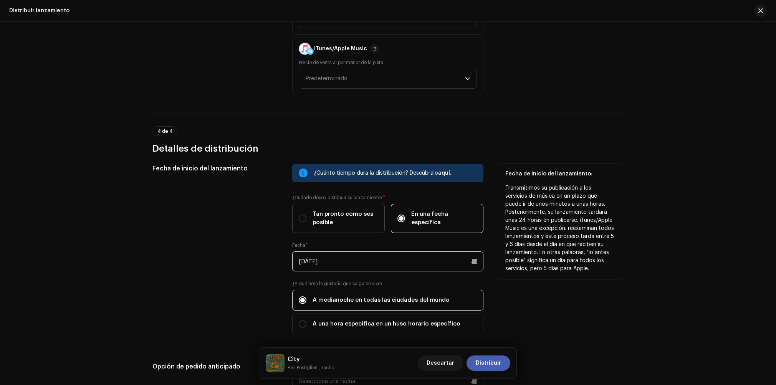
scroll to position [1349, 0]
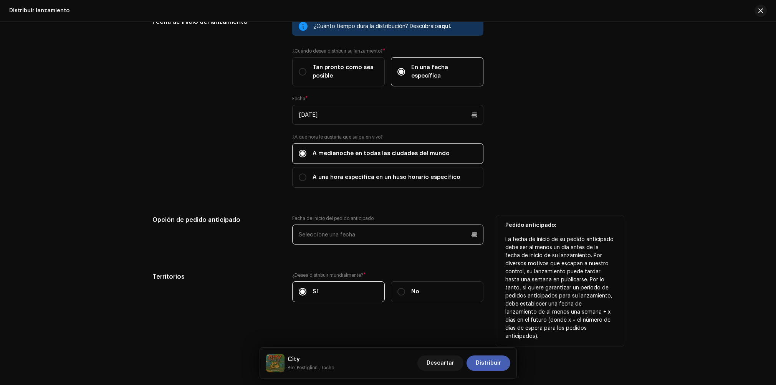
click at [340, 232] on input "text" at bounding box center [387, 235] width 191 height 20
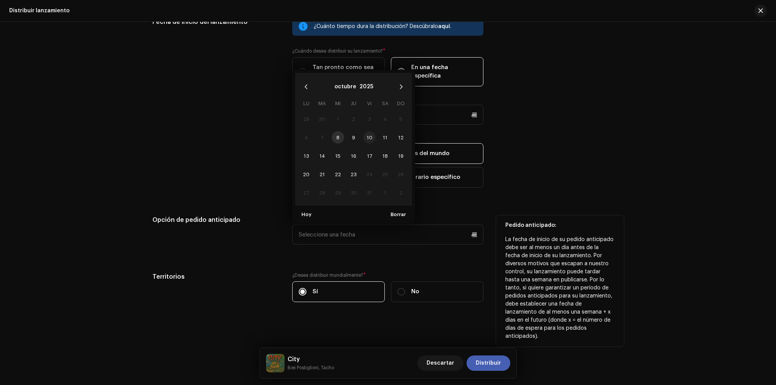
click at [370, 137] on span "10" at bounding box center [369, 137] width 12 height 12
type input "[DATE]"
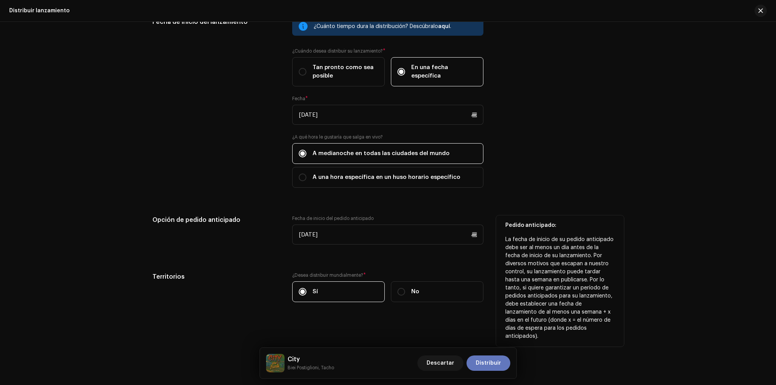
click at [484, 363] on span "Distribuir" at bounding box center [488, 363] width 25 height 15
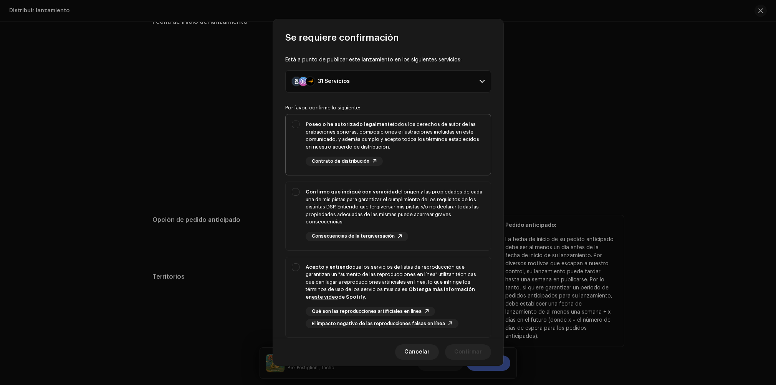
click at [296, 123] on div "Poseo o he autorizado legalmente todos los derechos de autor de las grabaciones…" at bounding box center [388, 143] width 205 height 58
checkbox input "true"
click at [296, 192] on div "Confirmo que indiqué con veracidad el origen y las propiedades de cada una de m…" at bounding box center [388, 214] width 205 height 65
checkbox input "true"
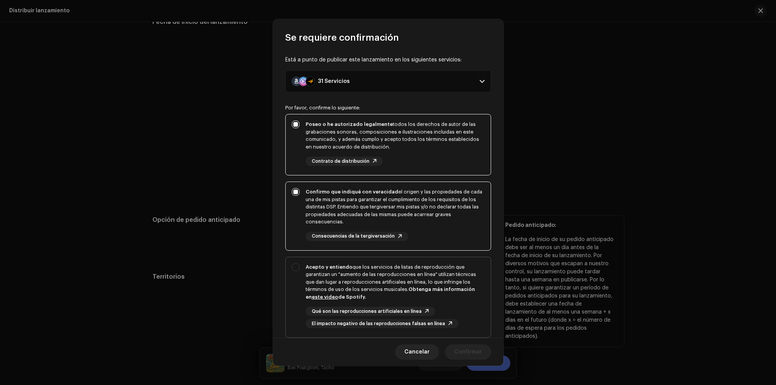
click at [299, 271] on div "Acepto y entiendo que los servicios de listas de reproducción que garantizan un…" at bounding box center [388, 296] width 205 height 78
checkbox input "true"
click at [476, 349] on span "Confirmar" at bounding box center [468, 351] width 28 height 15
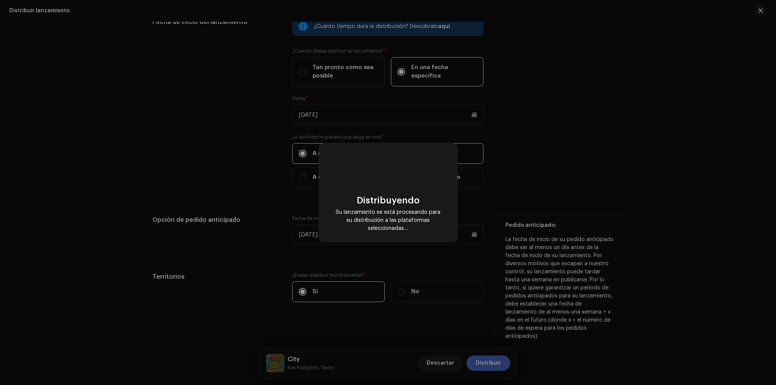
checkbox input "false"
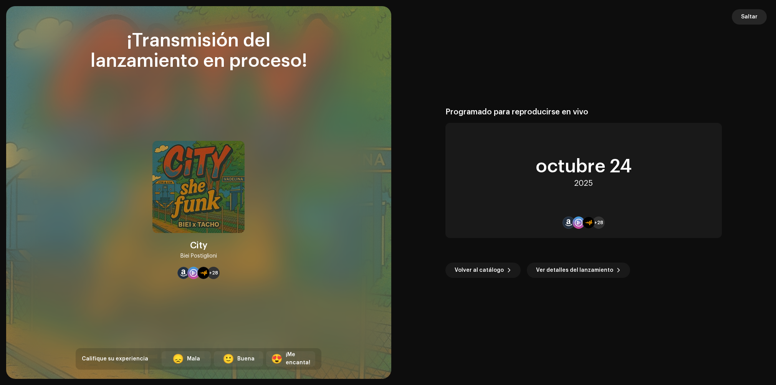
click at [755, 16] on span "Saltar" at bounding box center [749, 16] width 17 height 15
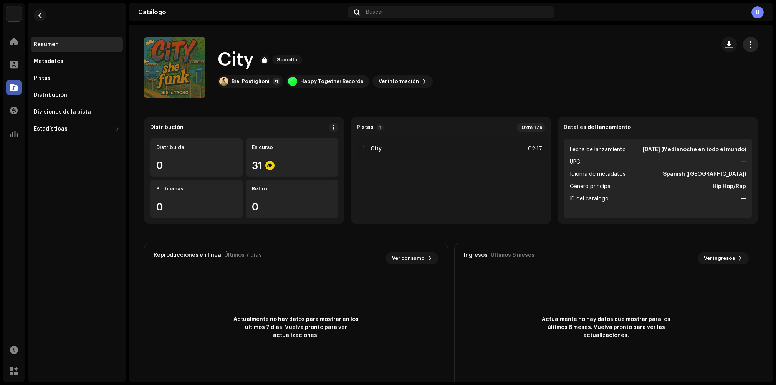
click at [749, 44] on span "button" at bounding box center [750, 44] width 7 height 6
click at [755, 9] on div "B" at bounding box center [758, 12] width 12 height 12
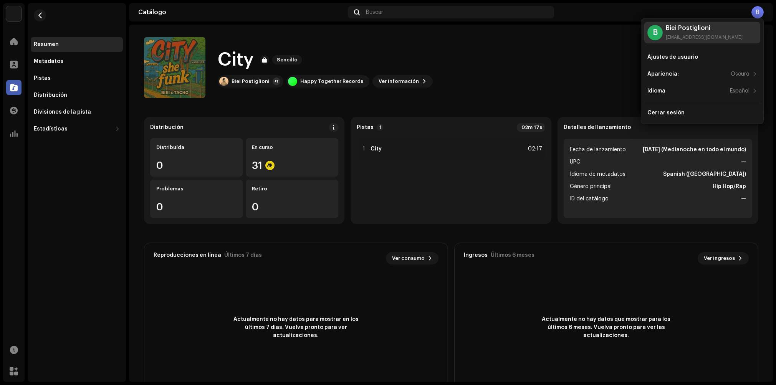
click at [696, 30] on div "Biei Postiglioni" at bounding box center [704, 28] width 77 height 6
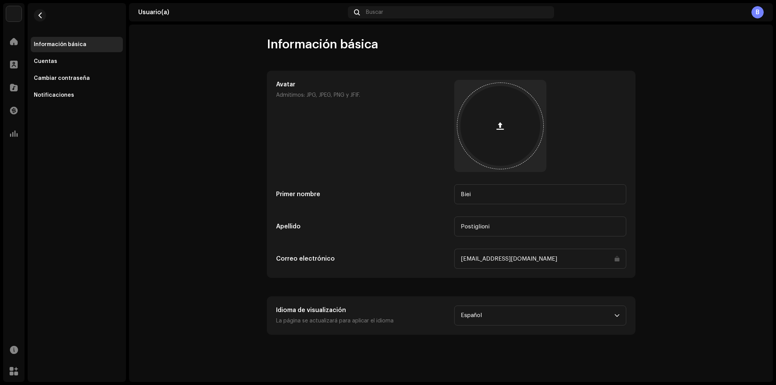
click at [493, 125] on button "button" at bounding box center [500, 126] width 18 height 18
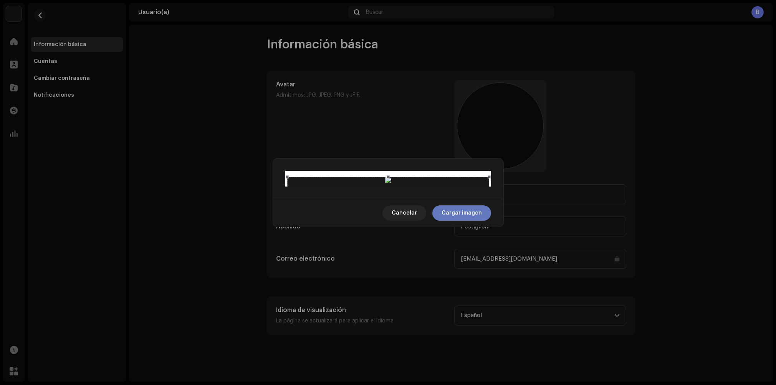
click at [455, 221] on span "Cargar imagen" at bounding box center [462, 212] width 40 height 15
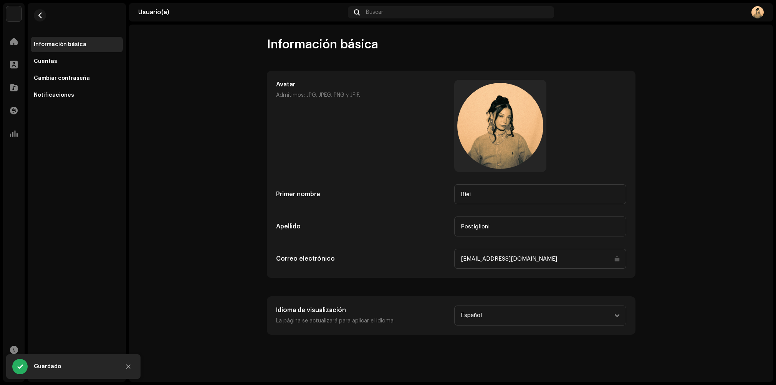
click at [754, 13] on img at bounding box center [758, 12] width 12 height 12
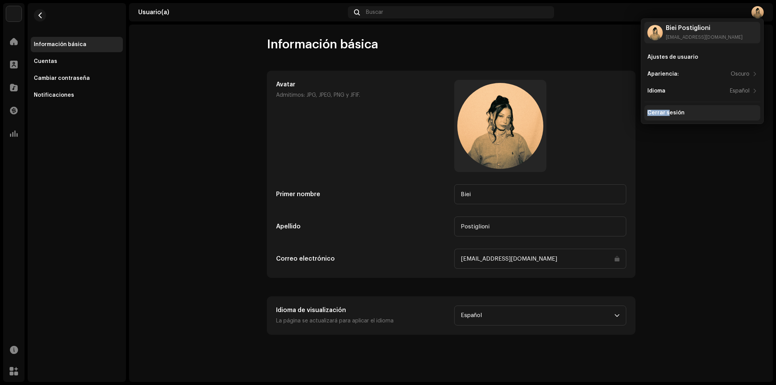
click at [666, 110] on div "Cerrar sesión" at bounding box center [666, 113] width 37 height 6
click at [668, 110] on div "Cerrar sesión" at bounding box center [666, 113] width 37 height 6
